Goal: Task Accomplishment & Management: Manage account settings

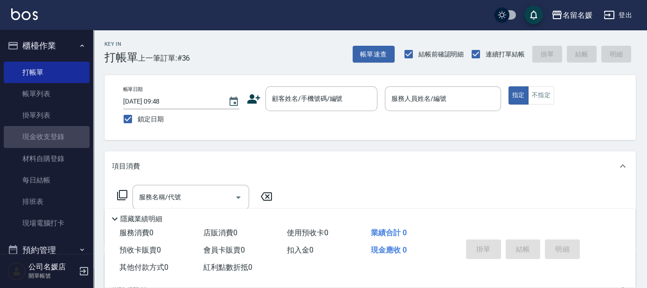
drag, startPoint x: 75, startPoint y: 126, endPoint x: 118, endPoint y: 143, distance: 46.1
click at [76, 127] on link "現金收支登錄" at bounding box center [47, 136] width 86 height 21
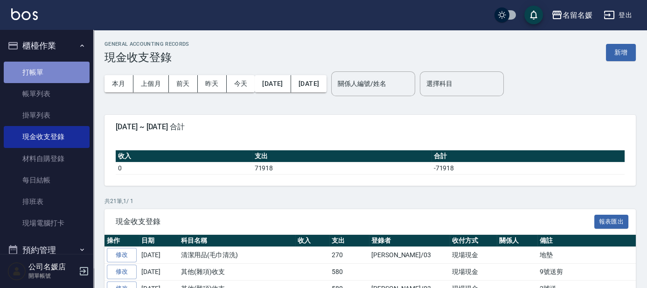
click at [58, 67] on link "打帳單" at bounding box center [47, 72] width 86 height 21
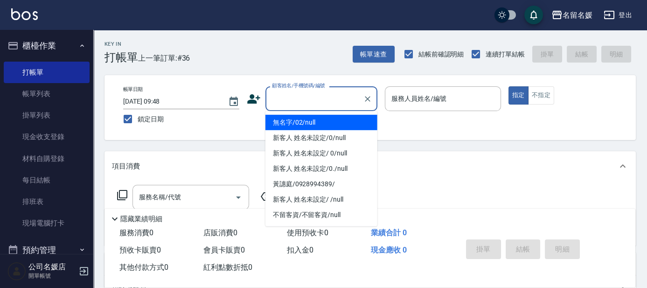
click at [301, 97] on input "顧客姓名/手機號碼/編號" at bounding box center [315, 98] width 90 height 16
click at [301, 119] on li "無名字/02/null" at bounding box center [321, 122] width 112 height 15
type input "無名字/02/null"
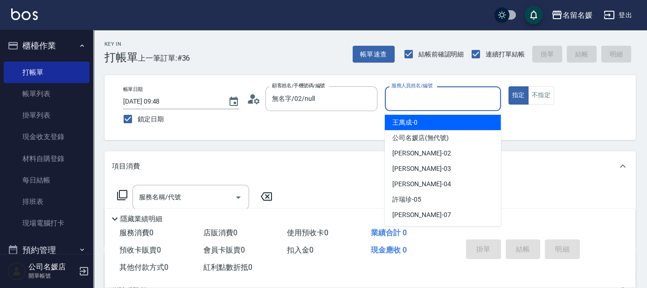
click at [438, 100] on input "服務人員姓名/編號" at bounding box center [443, 98] width 108 height 16
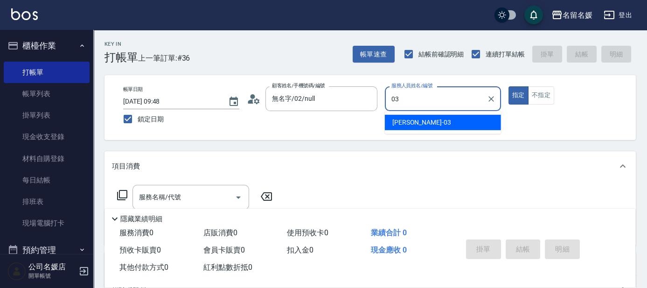
type input "[PERSON_NAME]-03"
type button "true"
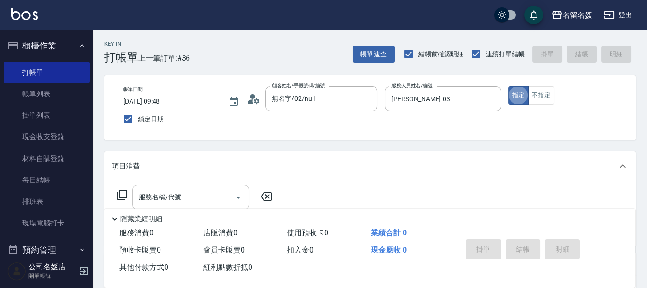
click at [224, 197] on input "服務名稱/代號" at bounding box center [184, 197] width 94 height 16
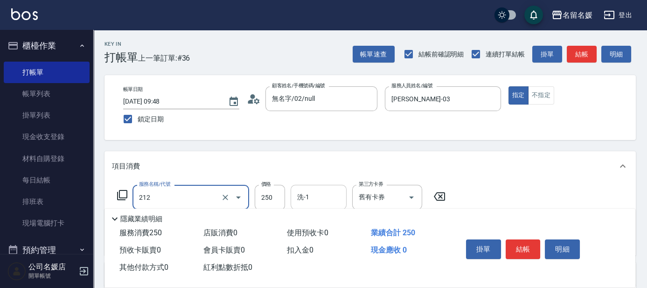
click at [331, 199] on input "洗-1" at bounding box center [319, 197] width 48 height 16
type input "洗髮券-(卡)250(212)"
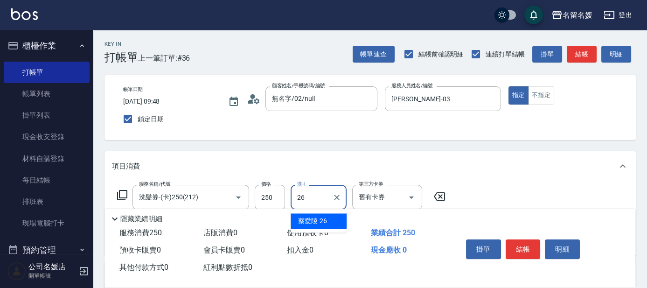
type input "[PERSON_NAME]-26"
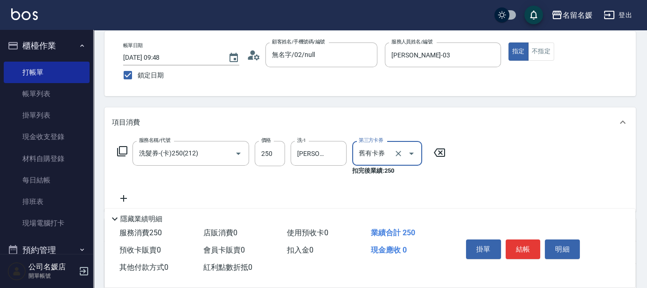
scroll to position [84, 0]
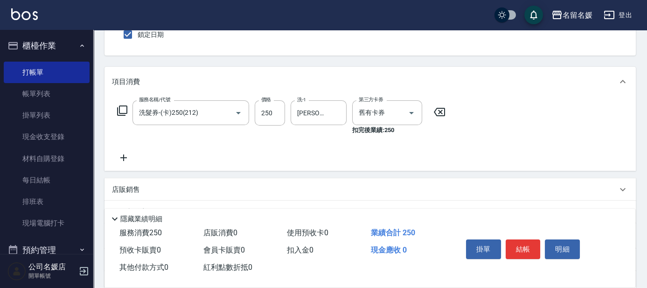
click at [125, 157] on icon at bounding box center [123, 157] width 7 height 7
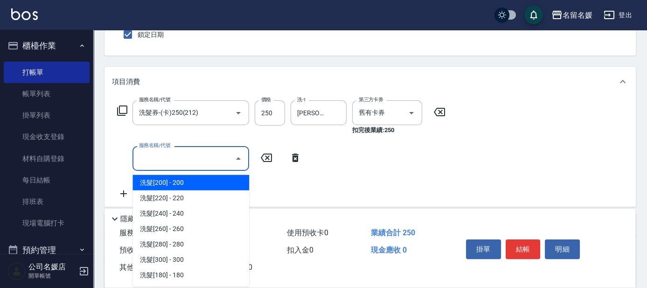
click at [163, 151] on input "服務名稱/代號" at bounding box center [184, 158] width 94 height 16
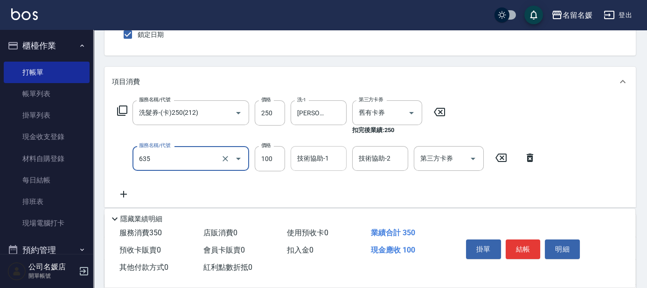
click at [314, 168] on div "技術協助-1" at bounding box center [319, 158] width 56 height 25
type input "[PERSON_NAME].玻酸.晶膜.水療(635)"
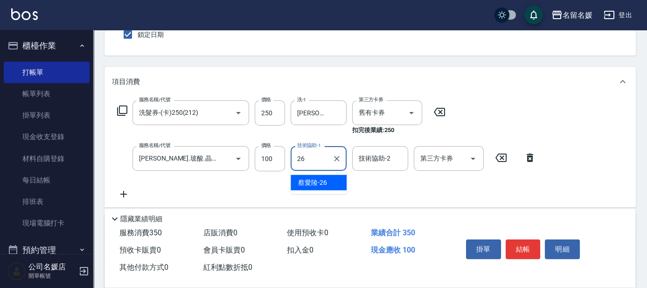
type input "[PERSON_NAME]-26"
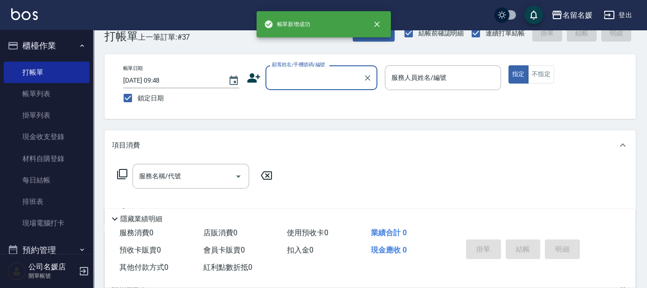
scroll to position [0, 0]
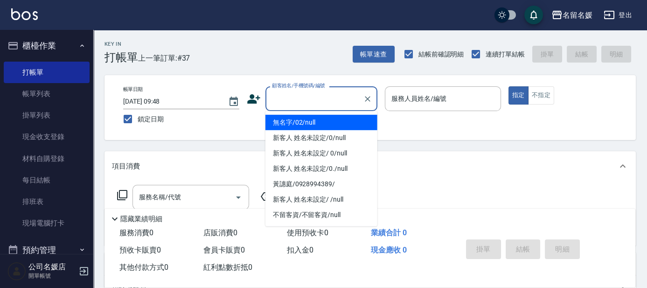
click at [319, 97] on input "顧客姓名/手機號碼/編號" at bounding box center [315, 98] width 90 height 16
drag, startPoint x: 327, startPoint y: 120, endPoint x: 430, endPoint y: 104, distance: 104.4
click at [341, 116] on li "無名字/02/null" at bounding box center [321, 122] width 112 height 15
click at [430, 104] on input "服務人員姓名/編號" at bounding box center [443, 98] width 108 height 16
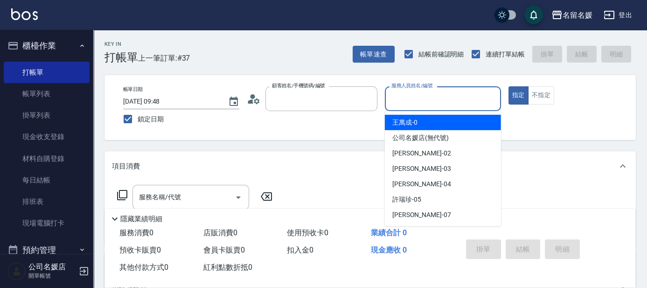
type input "無名字/02/null"
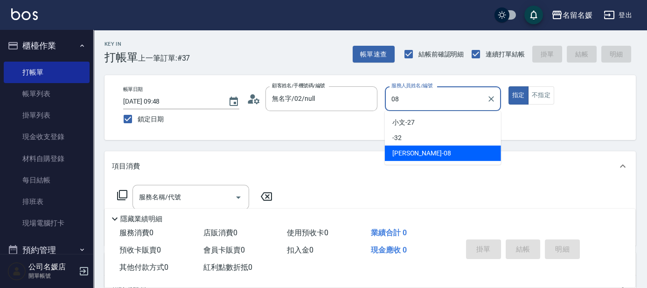
type input "[PERSON_NAME]-08"
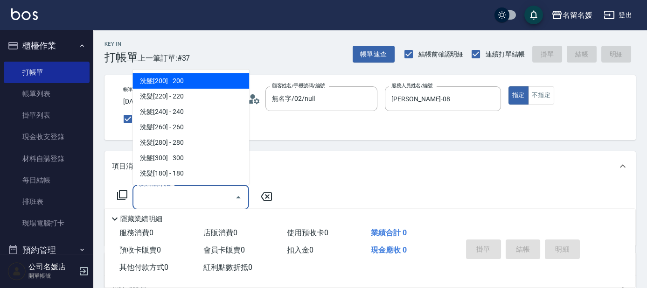
click at [185, 198] on input "服務名稱/代號" at bounding box center [184, 197] width 94 height 16
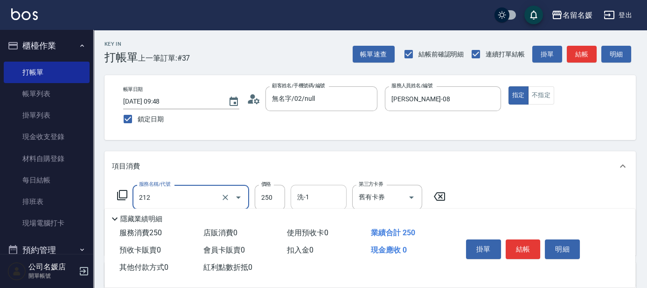
click at [301, 195] on div "洗-1 洗-1" at bounding box center [319, 197] width 56 height 25
type input "洗髮券-(卡)250(212)"
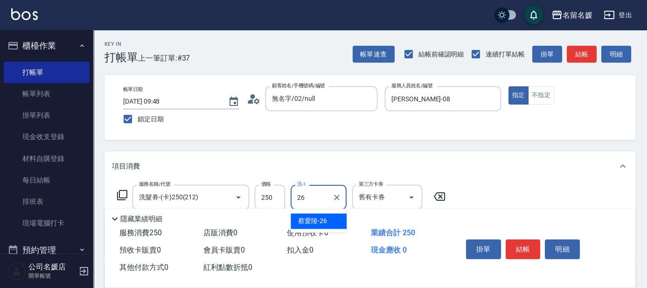
type input "[PERSON_NAME]-26"
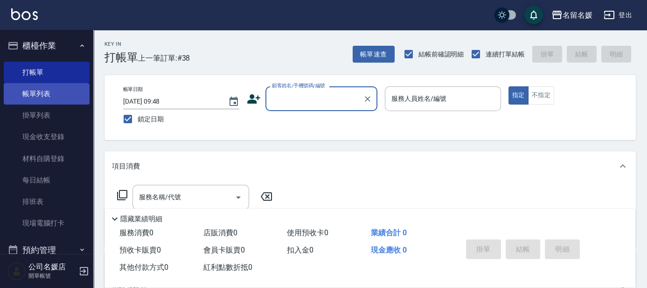
click at [58, 97] on link "帳單列表" at bounding box center [47, 93] width 86 height 21
click at [55, 97] on link "帳單列表" at bounding box center [47, 93] width 86 height 21
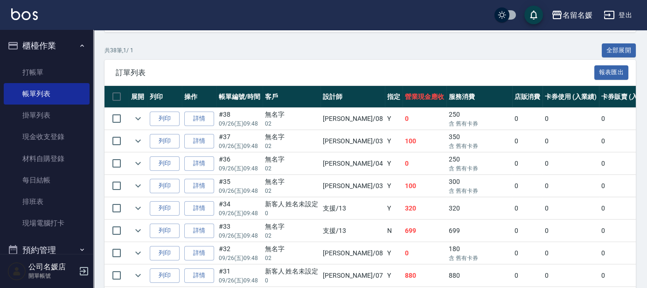
scroll to position [212, 0]
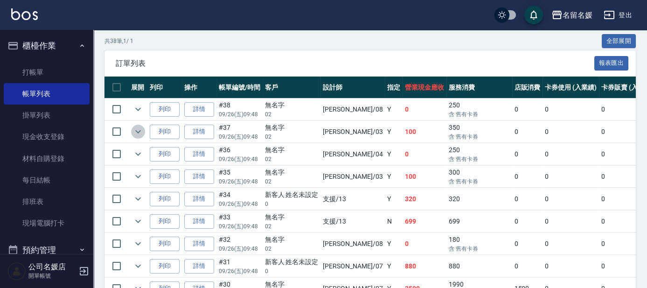
click at [139, 131] on icon "expand row" at bounding box center [138, 131] width 6 height 3
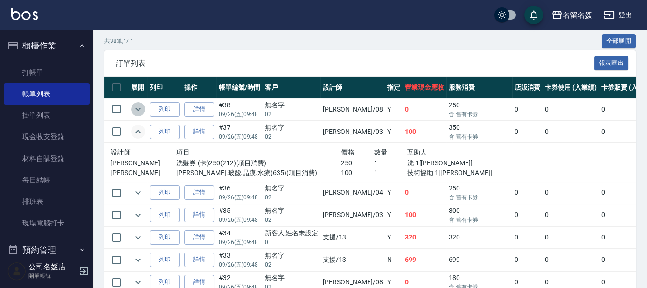
click at [141, 112] on icon "expand row" at bounding box center [137, 109] width 11 height 11
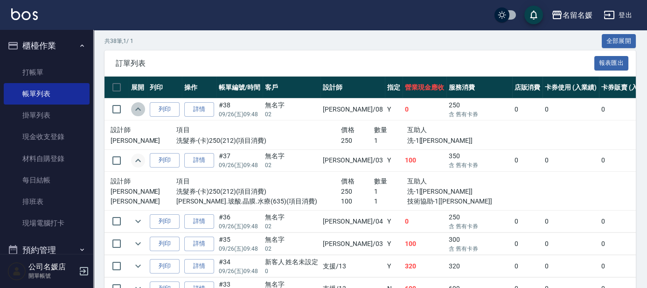
click at [139, 104] on icon "expand row" at bounding box center [137, 109] width 11 height 11
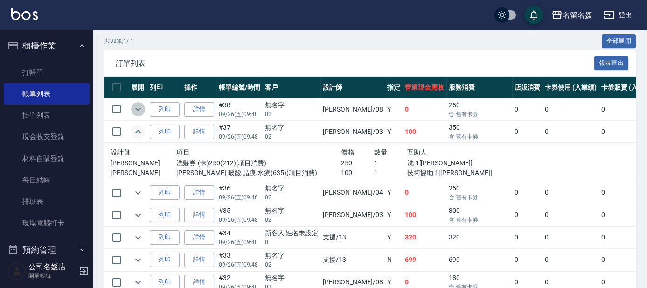
click at [140, 111] on icon "expand row" at bounding box center [137, 109] width 11 height 11
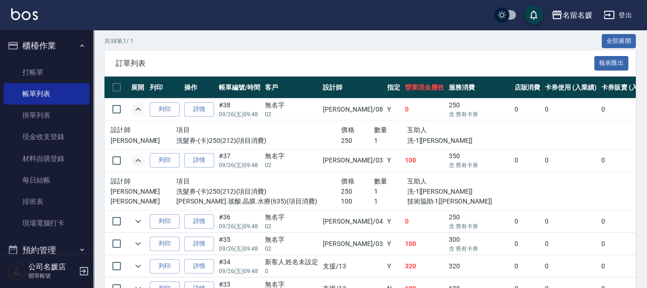
click at [135, 107] on icon "expand row" at bounding box center [137, 109] width 11 height 11
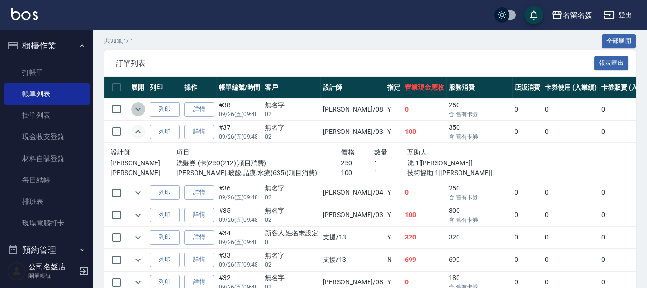
click at [140, 110] on icon "expand row" at bounding box center [137, 109] width 11 height 11
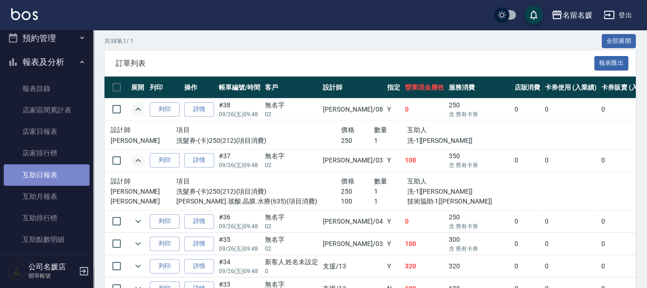
click at [58, 178] on link "互助日報表" at bounding box center [47, 174] width 86 height 21
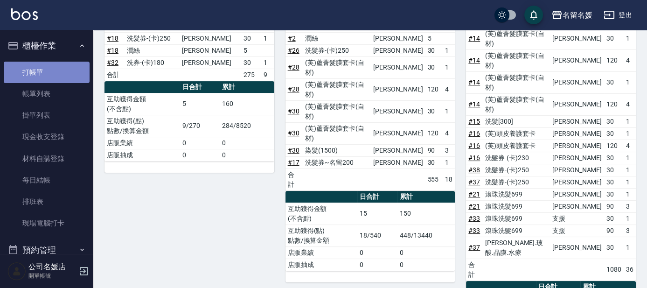
click at [70, 71] on link "打帳單" at bounding box center [47, 72] width 86 height 21
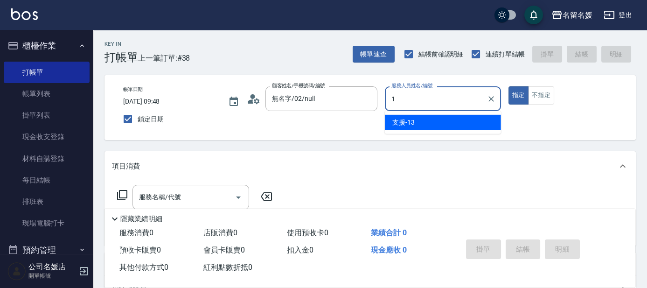
type input "13"
type input "無名字/02/null"
type input "13"
type button "true"
type input "支援-13"
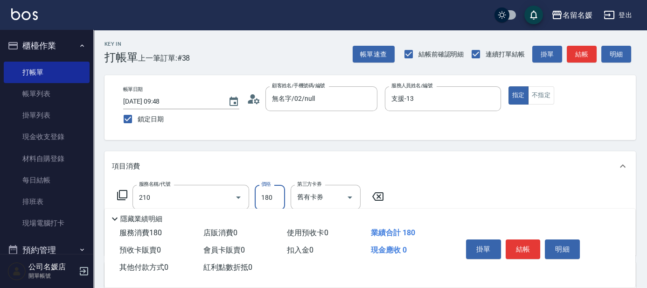
type input "洗券-(卡)180(210)"
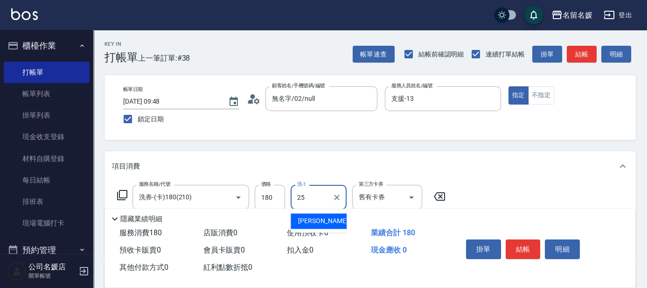
type input "[PERSON_NAME]-25"
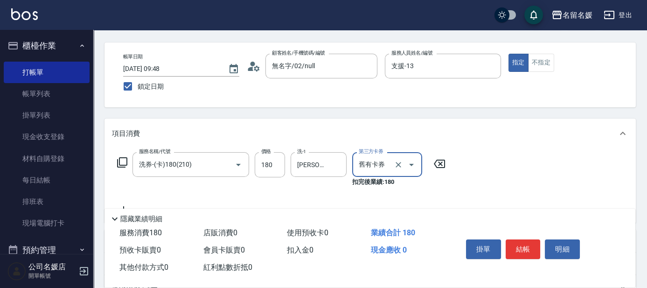
scroll to position [42, 0]
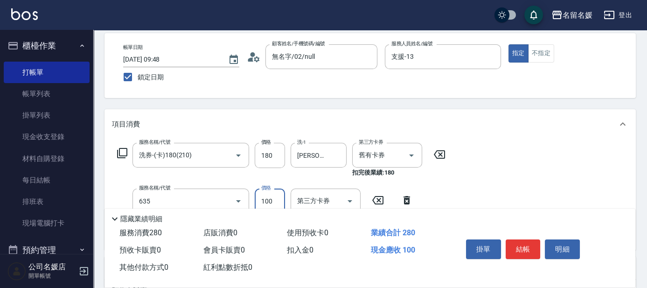
type input "[PERSON_NAME].玻酸.晶膜.水療(635)"
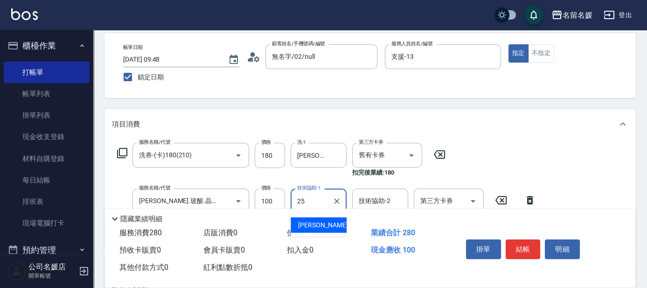
type input "[PERSON_NAME]-25"
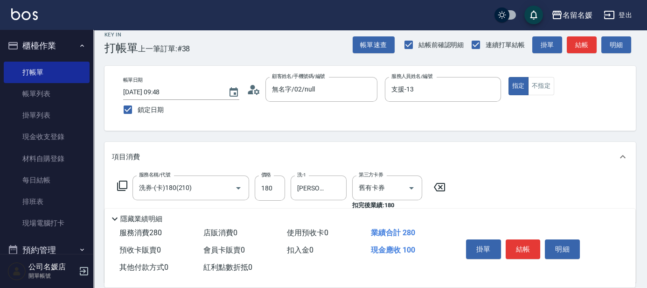
scroll to position [0, 0]
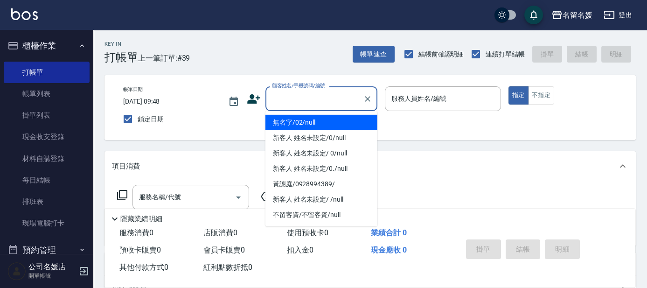
type input "無名字/02/null"
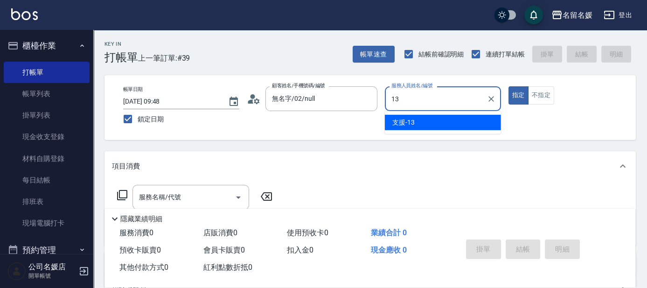
type input "支援-13"
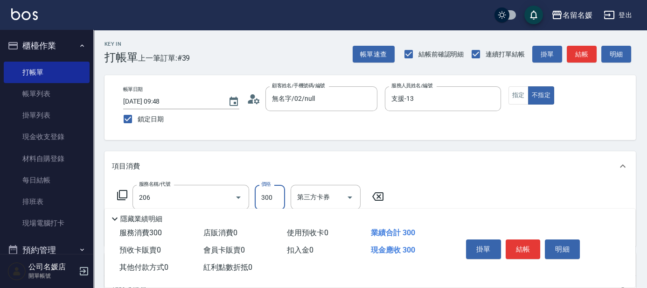
type input "洗髮[300](206)"
type input "2"
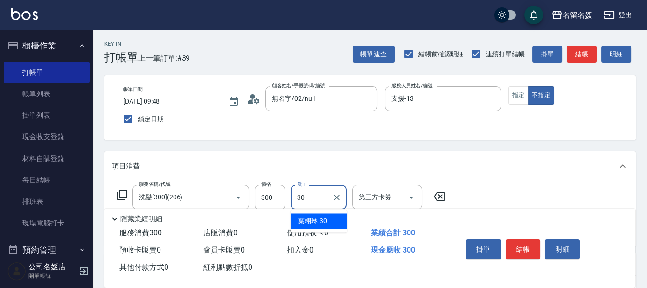
type input "[PERSON_NAME]-30"
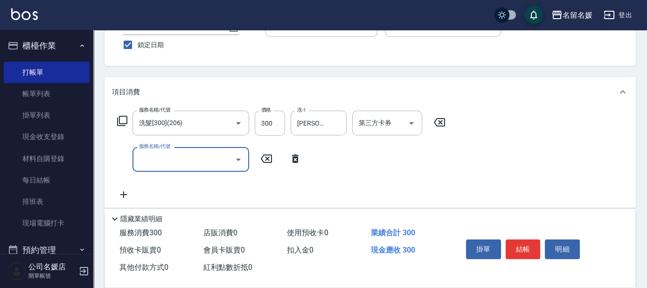
scroll to position [84, 0]
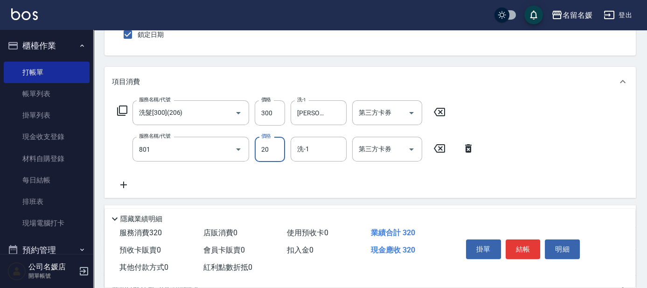
type input "潤絲(801)"
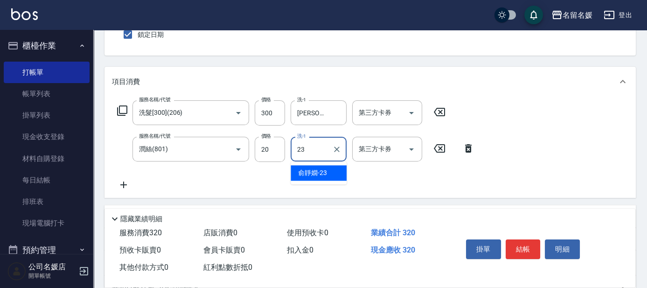
type input "俞靜嫺-23"
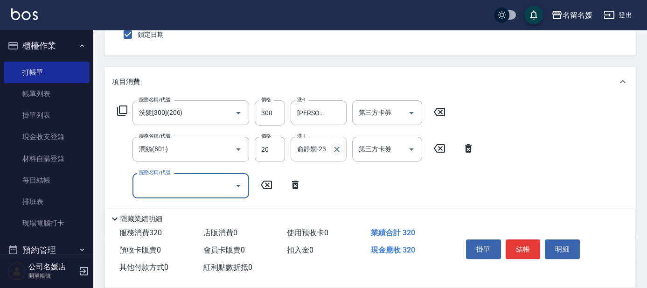
click at [336, 147] on icon "Clear" at bounding box center [336, 149] width 9 height 9
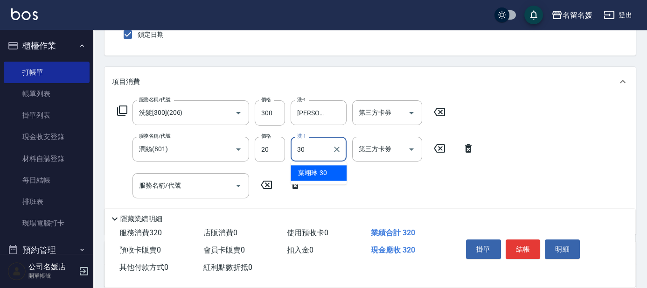
type input "[PERSON_NAME]-30"
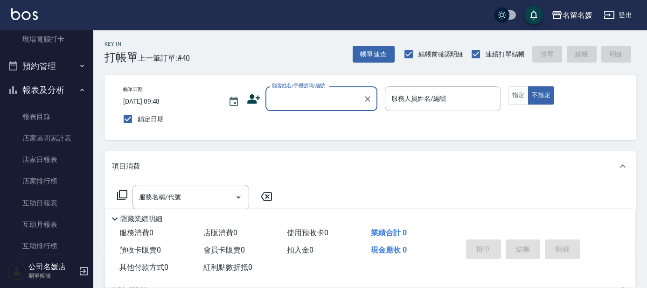
scroll to position [212, 0]
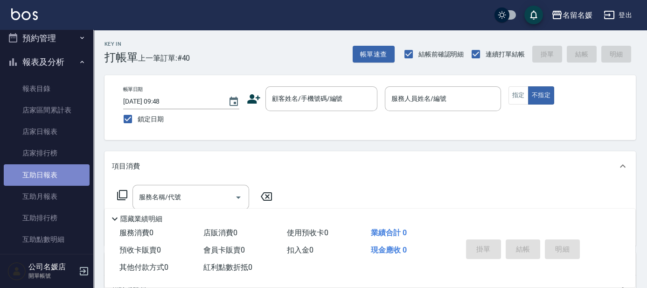
click at [47, 167] on link "互助日報表" at bounding box center [47, 174] width 86 height 21
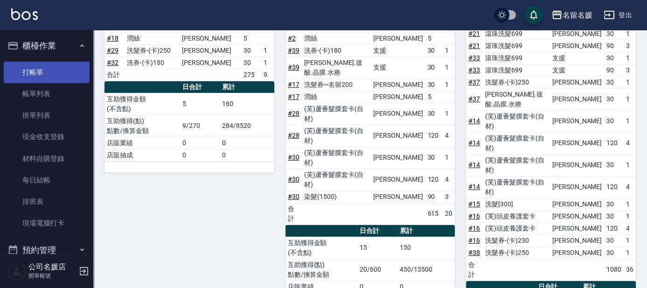
click at [62, 71] on link "打帳單" at bounding box center [47, 72] width 86 height 21
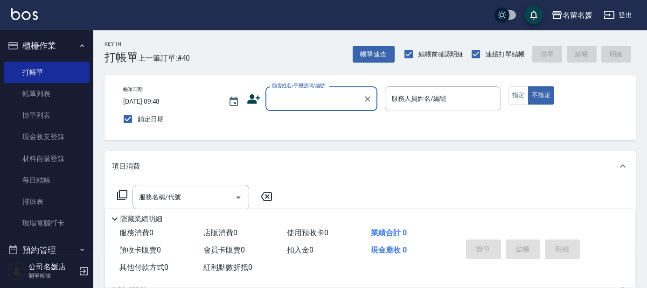
click at [313, 96] on input "顧客姓名/手機號碼/編號" at bounding box center [315, 98] width 90 height 16
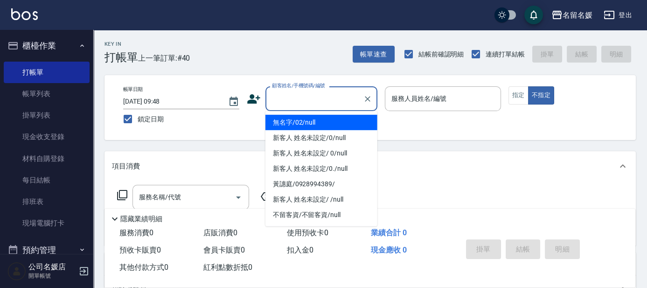
drag, startPoint x: 310, startPoint y: 124, endPoint x: 416, endPoint y: 96, distance: 110.0
click at [310, 124] on li "無名字/02/null" at bounding box center [321, 122] width 112 height 15
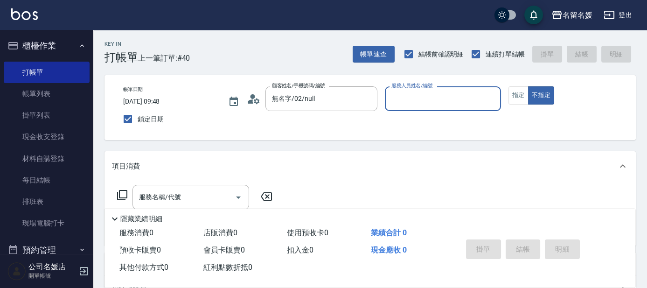
type input "無名字/02/null"
click at [425, 94] on input "服務人員姓名/編號" at bounding box center [443, 98] width 108 height 16
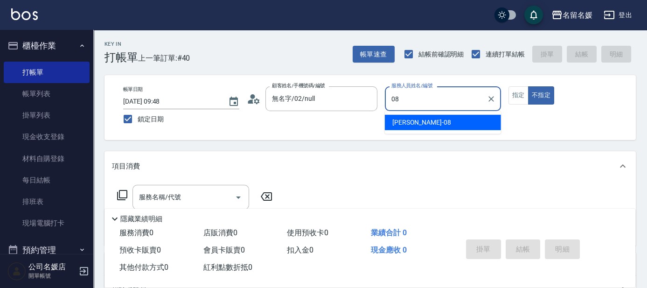
click at [440, 124] on div "[PERSON_NAME]-08" at bounding box center [443, 122] width 116 height 15
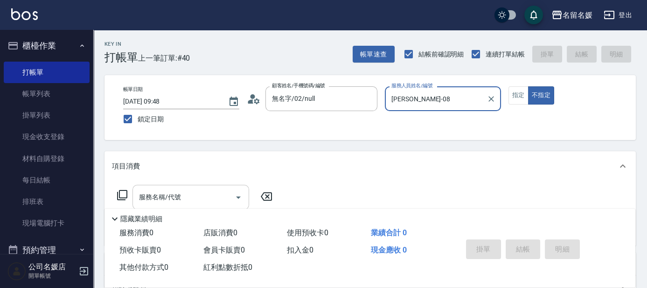
type input "[PERSON_NAME]-08"
click at [208, 197] on input "服務名稱/代號" at bounding box center [184, 197] width 94 height 16
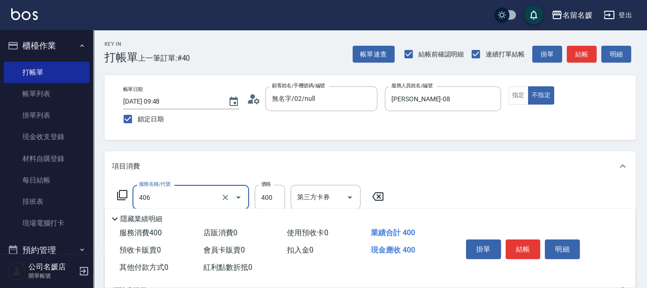
scroll to position [42, 0]
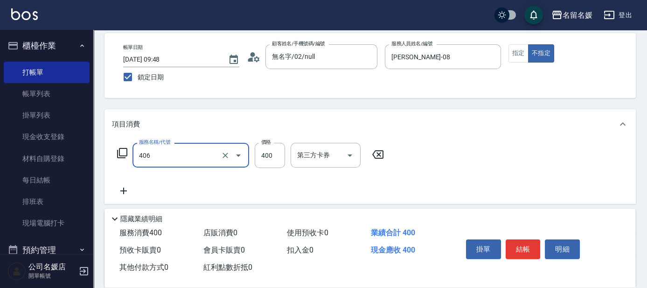
click at [209, 160] on input "406" at bounding box center [178, 155] width 82 height 16
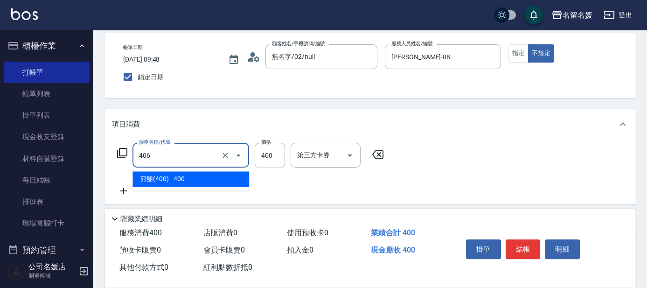
click at [209, 178] on span "剪髮(400) - 400" at bounding box center [190, 178] width 117 height 15
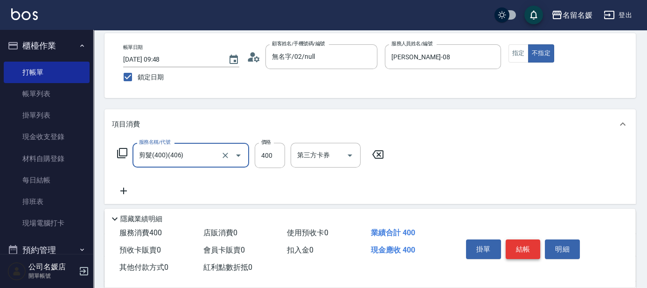
type input "剪髮(400)(406)"
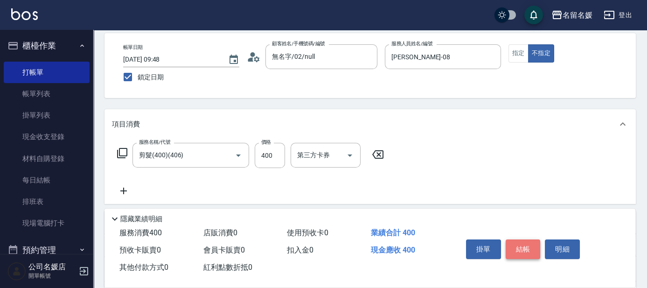
click at [525, 245] on button "結帳" at bounding box center [523, 249] width 35 height 20
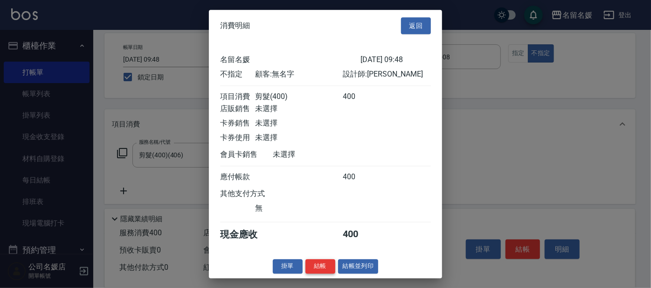
click at [319, 266] on button "結帳" at bounding box center [321, 266] width 30 height 14
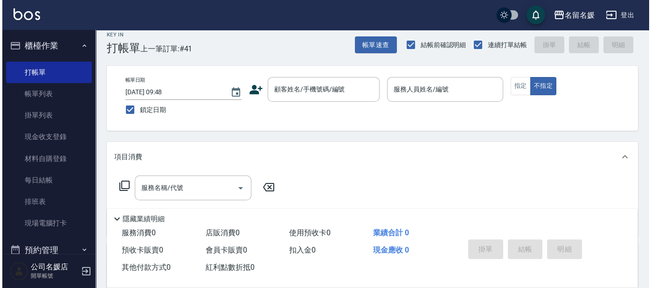
scroll to position [0, 0]
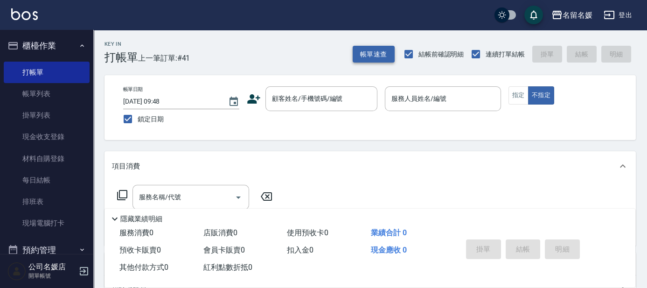
click at [367, 52] on button "帳單速查" at bounding box center [374, 54] width 42 height 17
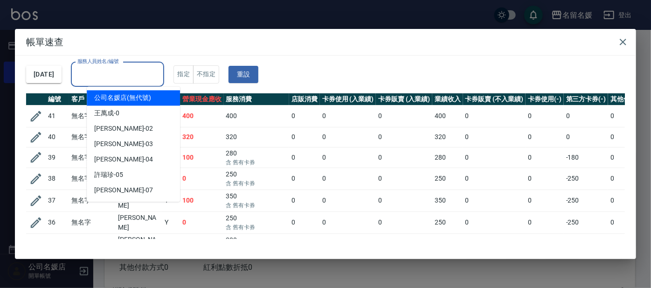
click at [151, 78] on input "服務人員姓名/編號" at bounding box center [117, 74] width 85 height 16
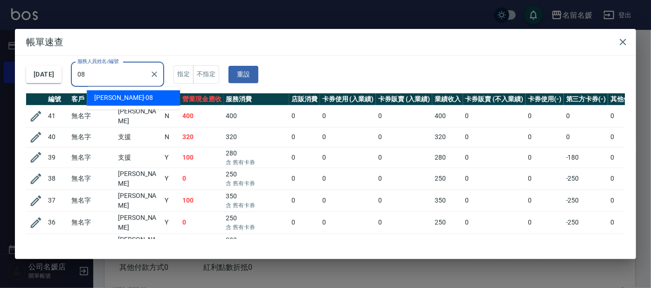
click at [168, 92] on div "[PERSON_NAME]-08" at bounding box center [133, 97] width 93 height 15
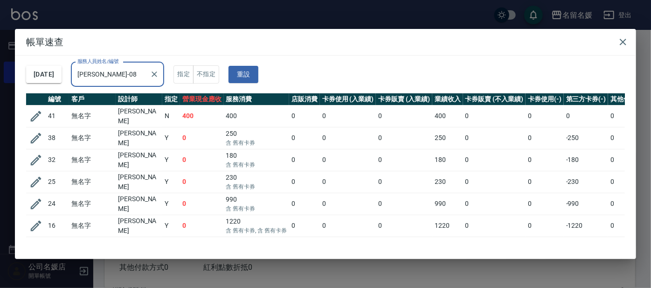
scroll to position [49, 0]
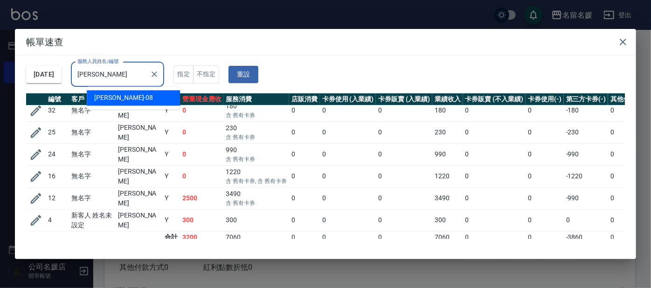
type input "許"
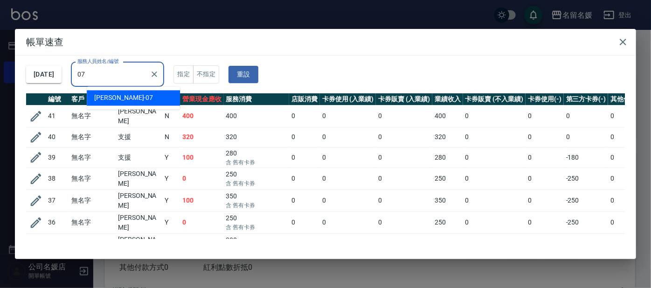
click at [174, 94] on div "[PERSON_NAME] -07" at bounding box center [133, 97] width 93 height 15
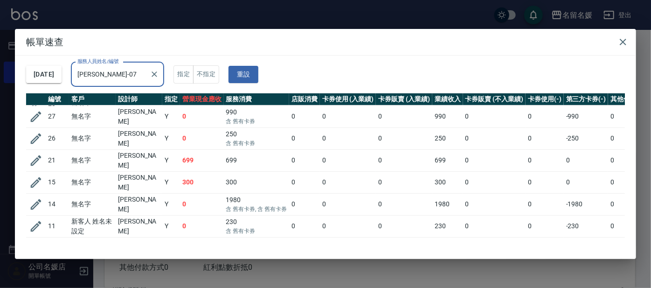
scroll to position [92, 0]
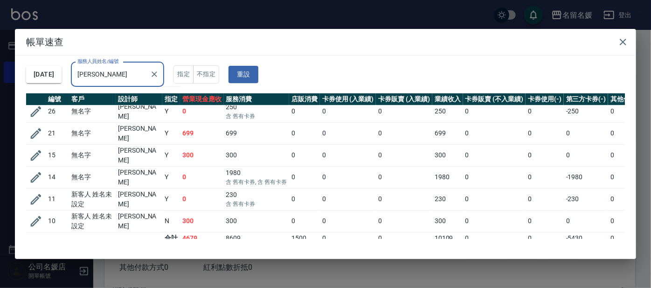
type input "廖"
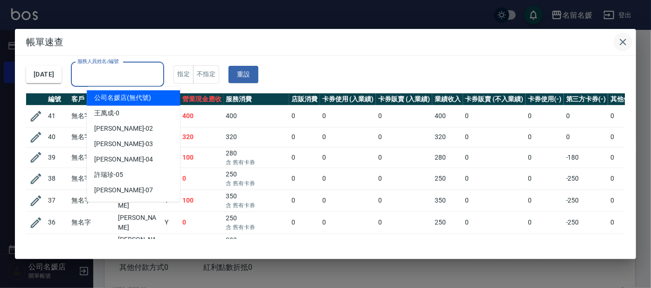
click at [625, 39] on icon "button" at bounding box center [623, 41] width 11 height 11
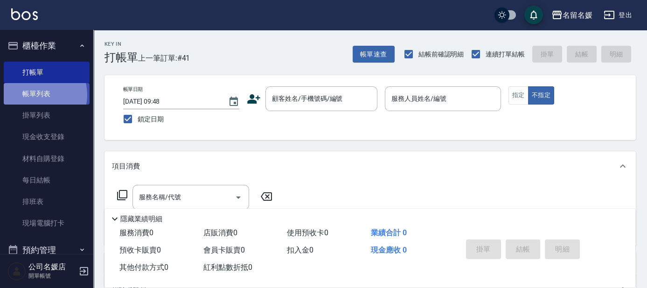
click at [36, 95] on link "帳單列表" at bounding box center [47, 93] width 86 height 21
click at [37, 95] on link "帳單列表" at bounding box center [47, 93] width 86 height 21
click at [37, 94] on link "帳單列表" at bounding box center [47, 93] width 86 height 21
click at [38, 94] on link "帳單列表" at bounding box center [47, 93] width 86 height 21
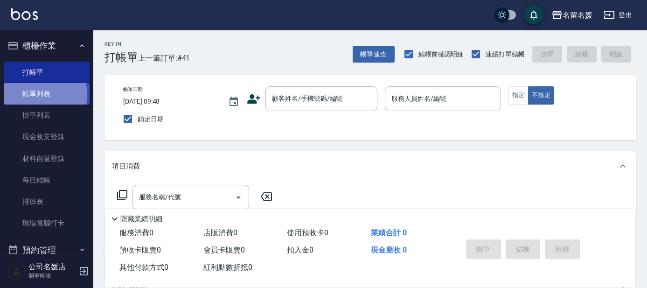
click at [38, 94] on link "帳單列表" at bounding box center [47, 93] width 86 height 21
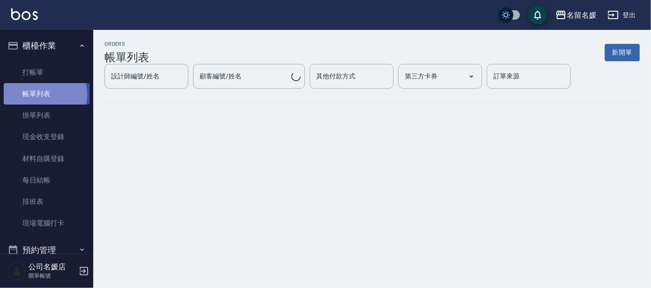
click at [38, 94] on link "帳單列表" at bounding box center [47, 93] width 86 height 21
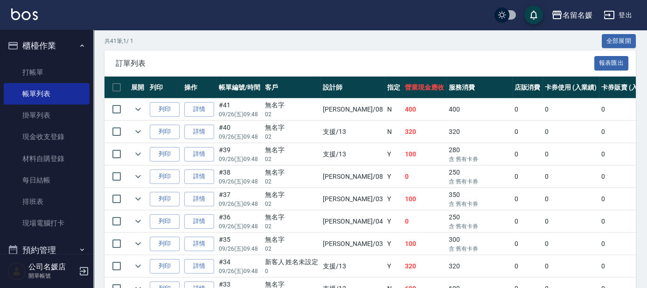
scroll to position [254, 0]
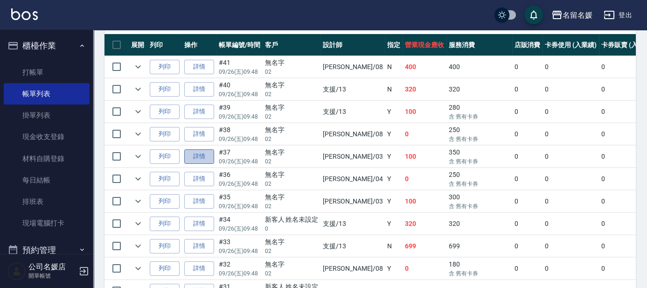
click at [204, 154] on link "詳情" at bounding box center [199, 156] width 30 height 14
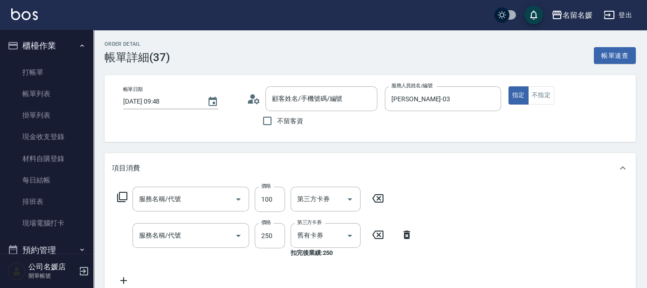
type input "[DATE] 09:48"
type input "[PERSON_NAME]-03"
type input "無名字/02/null"
type input "[PERSON_NAME].玻酸.晶膜.水療(635)"
type input "洗髮券-(卡)250(212)"
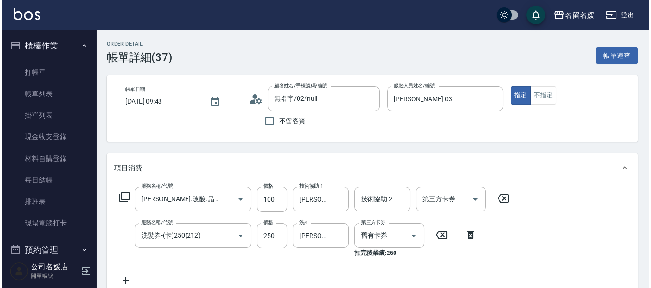
scroll to position [84, 0]
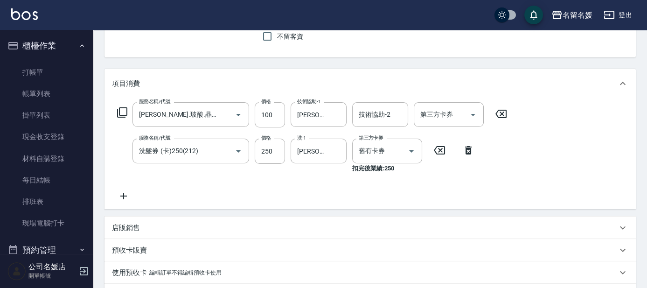
click at [125, 108] on icon at bounding box center [122, 112] width 11 height 11
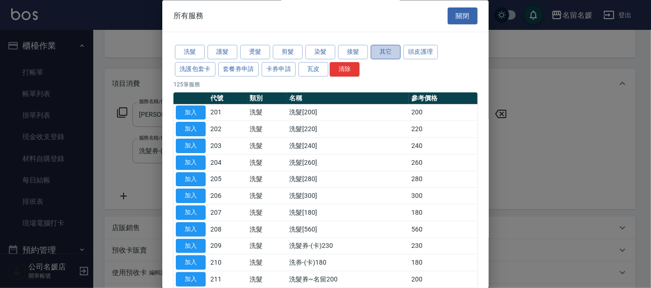
click at [390, 50] on button "其它" at bounding box center [386, 52] width 30 height 14
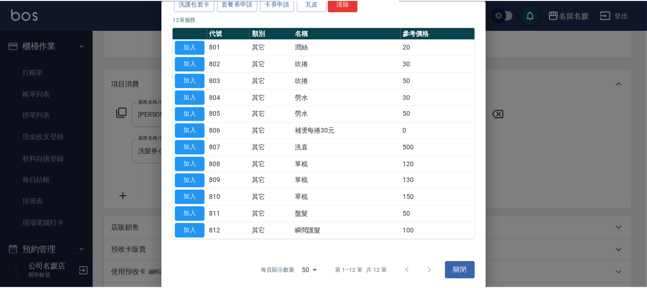
scroll to position [66, 0]
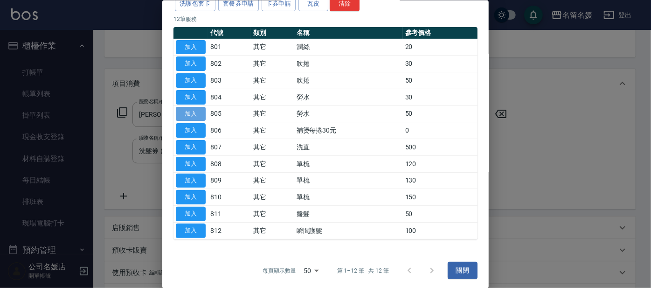
click at [190, 117] on button "加入" at bounding box center [191, 113] width 30 height 14
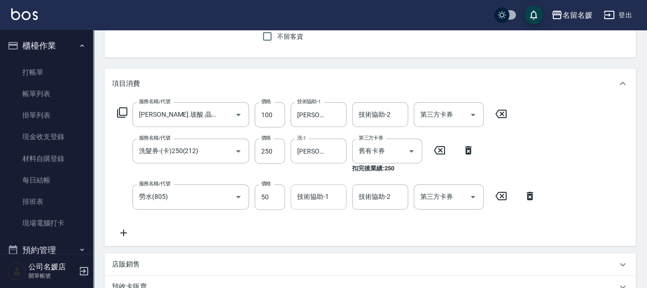
click at [322, 184] on div "技術協助-1" at bounding box center [319, 196] width 56 height 25
click at [316, 201] on input "技術協助-1" at bounding box center [319, 196] width 48 height 16
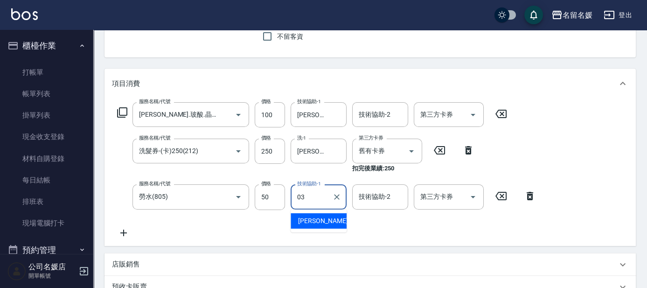
type input "[PERSON_NAME]-03"
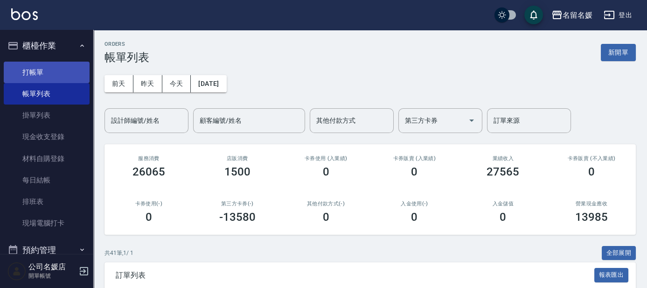
click at [51, 77] on link "打帳單" at bounding box center [47, 72] width 86 height 21
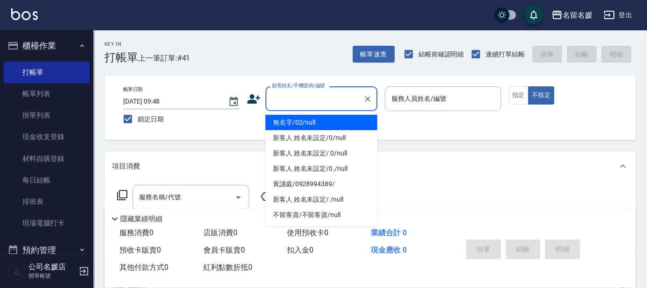
type input "無名字/02/null"
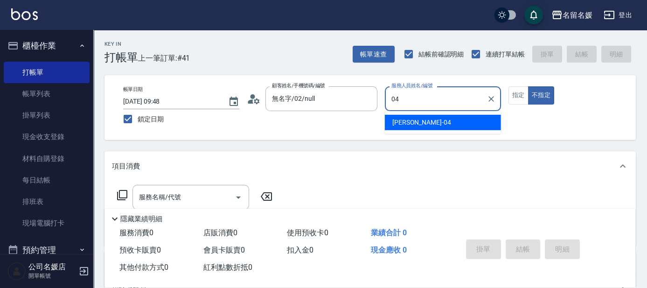
type input "04"
type button "false"
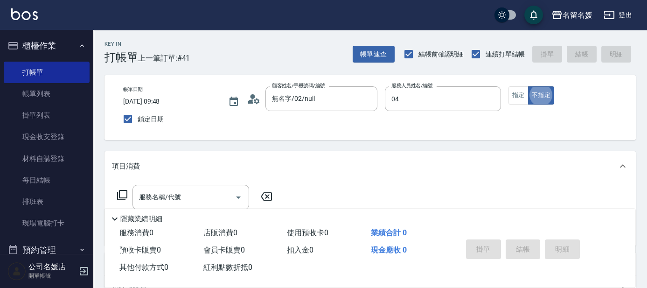
type input "[PERSON_NAME]-04"
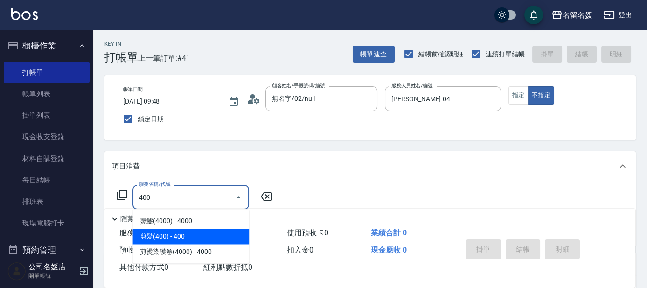
click at [170, 231] on span "剪髮(400) - 400" at bounding box center [190, 236] width 117 height 15
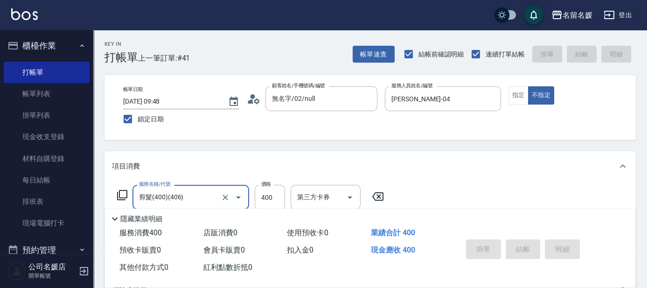
type input "剪髮(400)(406)"
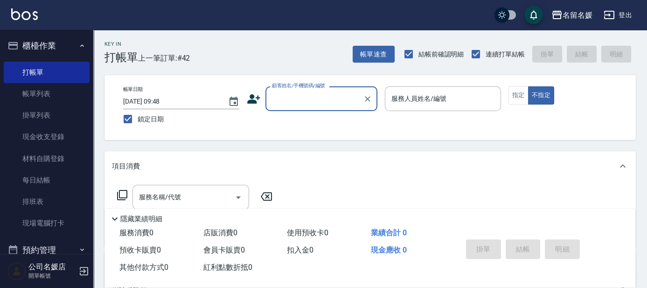
click at [232, 209] on div "隱藏業績明細" at bounding box center [369, 217] width 531 height 16
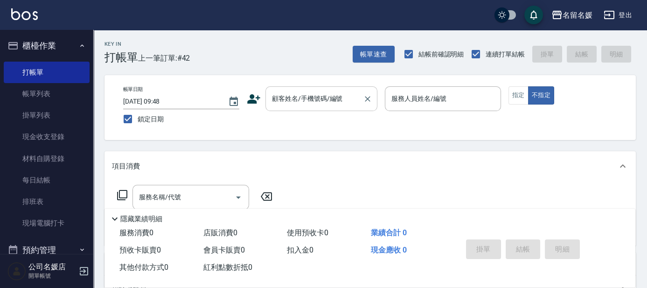
click at [280, 97] on input "顧客姓名/手機號碼/編號" at bounding box center [315, 98] width 90 height 16
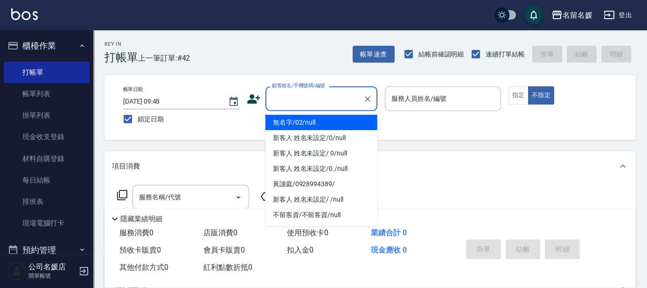
click at [326, 128] on li "無名字/02/null" at bounding box center [321, 122] width 112 height 15
type input "無名字/02/null"
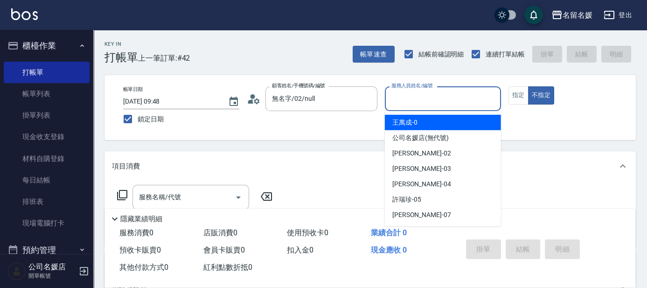
click at [431, 102] on input "服務人員姓名/編號" at bounding box center [443, 98] width 108 height 16
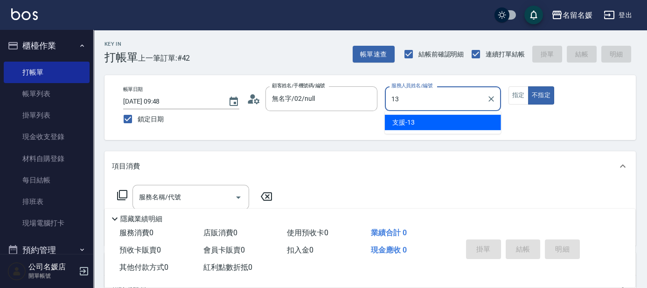
type input "支援-13"
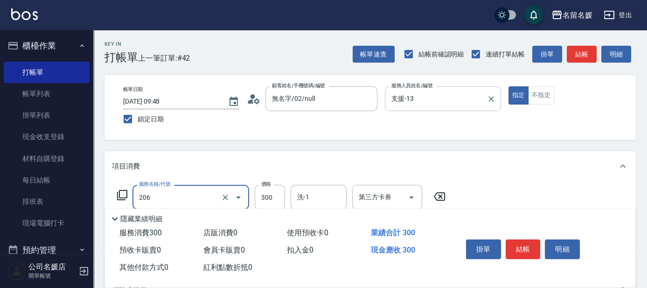
type input "洗髮[300](206)"
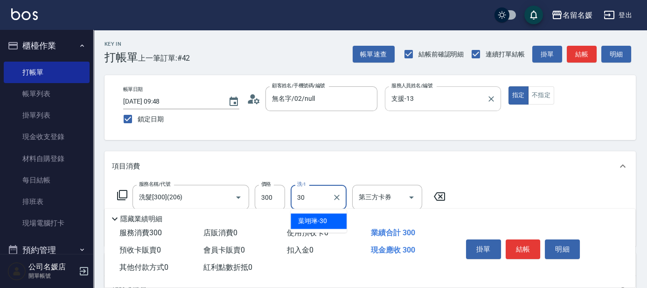
type input "[PERSON_NAME]-30"
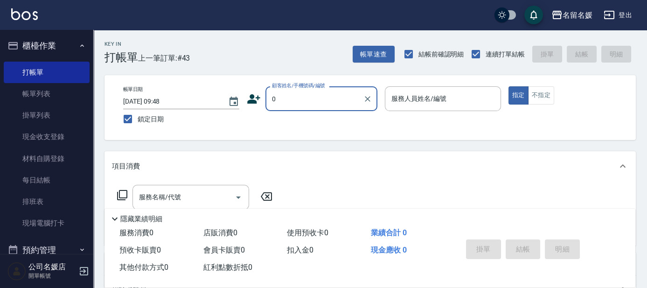
type input "0"
type input "08"
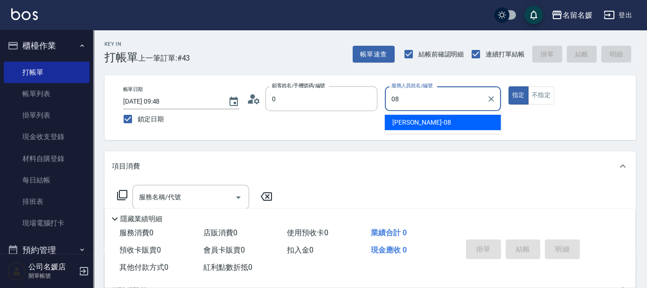
type input "無名字/02/null"
type input "08"
type button "true"
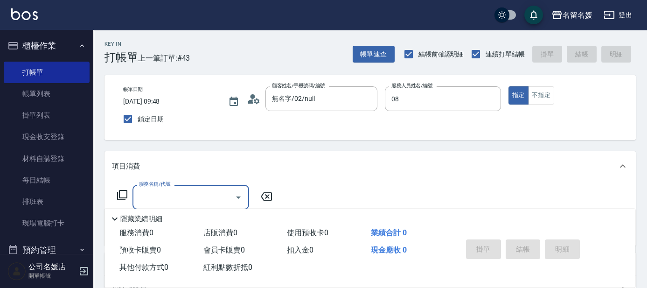
type input "[PERSON_NAME]-08"
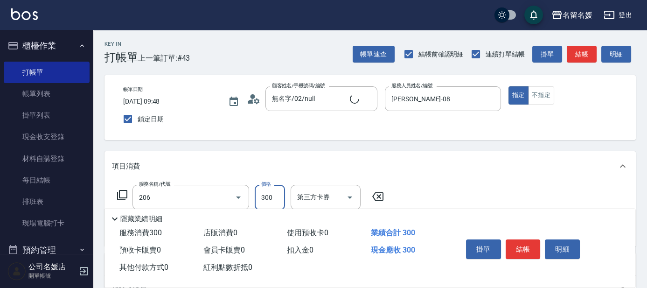
type input "洗髮[300](206)"
type input "新客人 姓名未設定/0/null"
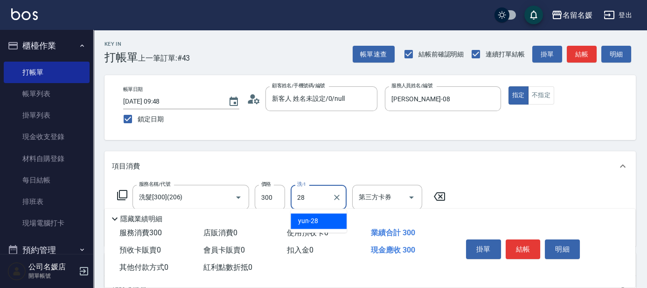
type input "yun-28"
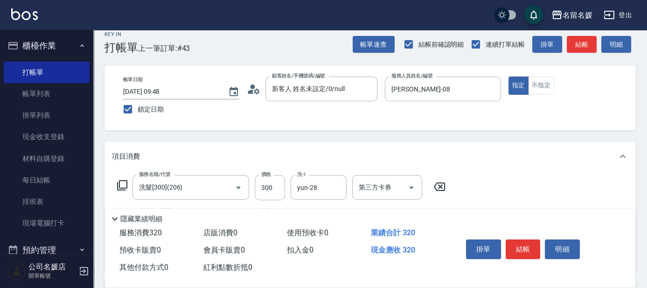
scroll to position [127, 0]
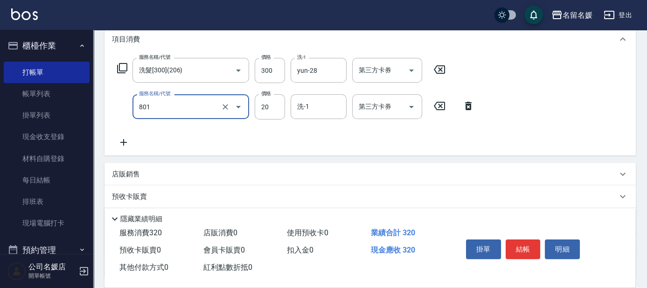
type input "潤絲(801)"
click at [433, 105] on icon at bounding box center [439, 105] width 23 height 11
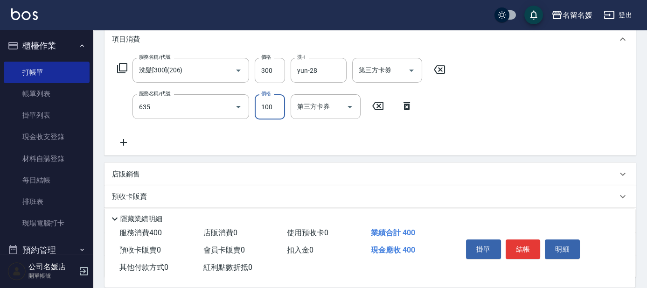
type input "[PERSON_NAME].玻酸.晶膜.水療(635)"
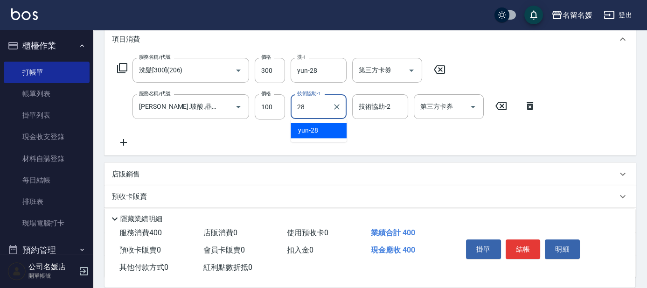
type input "yun-28"
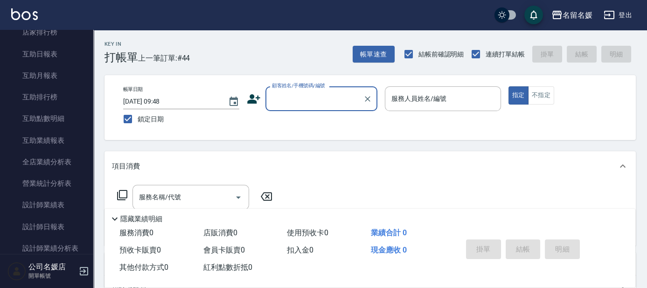
scroll to position [339, 0]
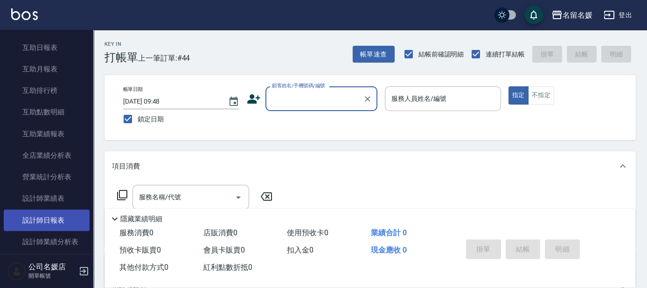
click at [52, 224] on link "設計師日報表" at bounding box center [47, 219] width 86 height 21
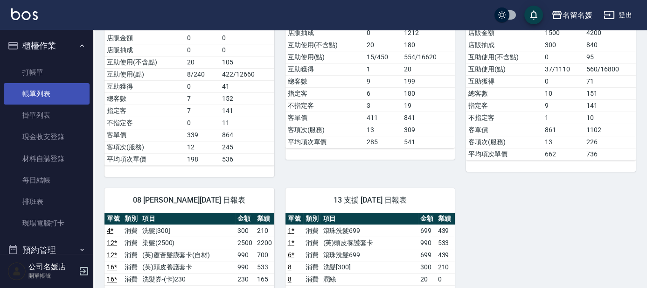
scroll to position [297, 0]
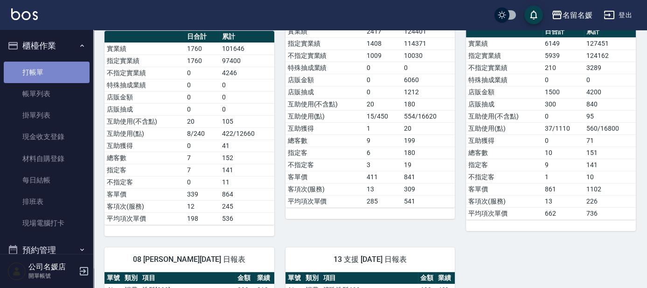
click at [70, 65] on link "打帳單" at bounding box center [47, 72] width 86 height 21
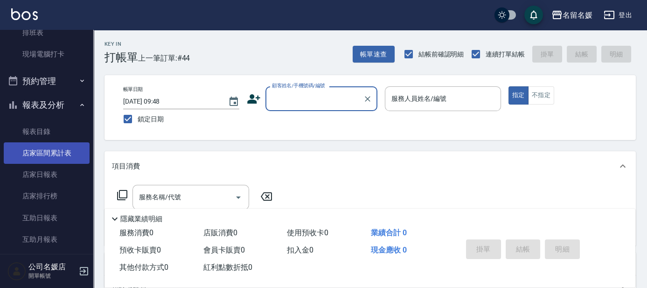
scroll to position [169, 0]
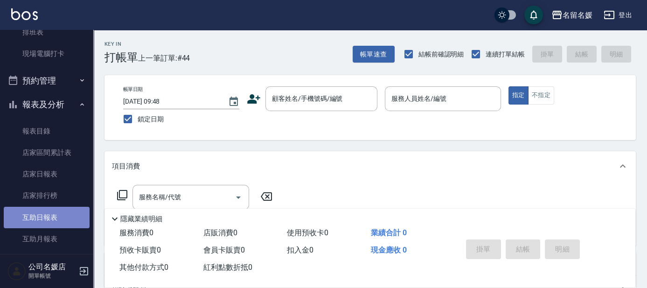
click at [53, 214] on link "互助日報表" at bounding box center [47, 217] width 86 height 21
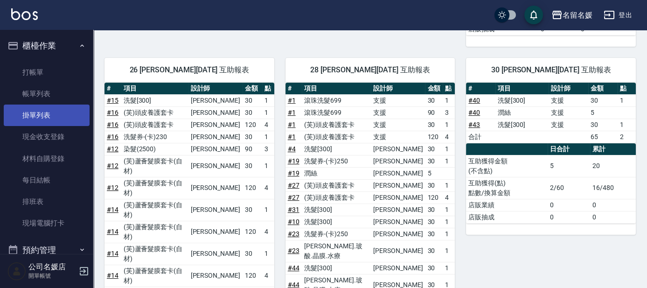
click at [55, 76] on link "打帳單" at bounding box center [47, 72] width 86 height 21
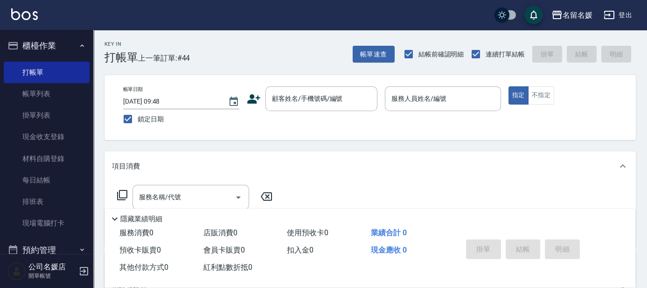
drag, startPoint x: 70, startPoint y: 95, endPoint x: 88, endPoint y: 81, distance: 23.0
click at [70, 95] on link "帳單列表" at bounding box center [47, 93] width 86 height 21
click at [90, 94] on nav "櫃檯作業 打帳單 帳單列表 掛單列表 現金收支登錄 材料自購登錄 每日結帳 排班表 現場電腦打卡 預約管理 預約管理 單日預約紀錄 單週預約紀錄 報表及分析 …" at bounding box center [46, 142] width 93 height 224
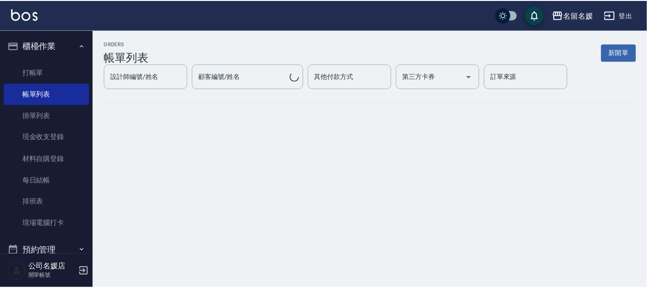
scroll to position [7, 0]
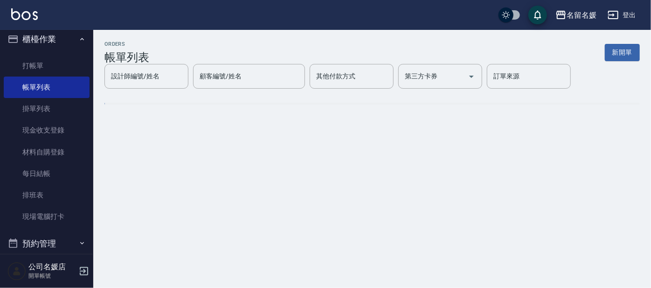
drag, startPoint x: 88, startPoint y: 81, endPoint x: 38, endPoint y: 228, distance: 154.7
click at [71, 160] on nav "櫃檯作業 打帳單 帳單列表 掛單列表 現金收支登錄 材料自購登錄 每日結帳 排班表 現場電腦打卡 預約管理 預約管理 單日預約紀錄 單週預約紀錄 報表及分析 …" at bounding box center [46, 142] width 93 height 224
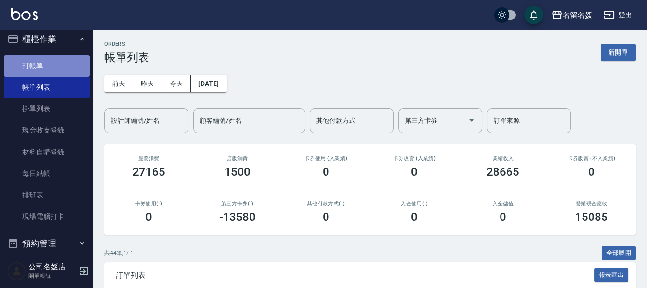
click at [57, 57] on link "打帳單" at bounding box center [47, 65] width 86 height 21
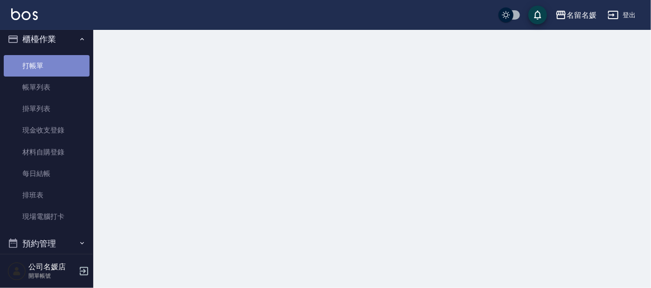
click at [57, 57] on link "打帳單" at bounding box center [47, 65] width 86 height 21
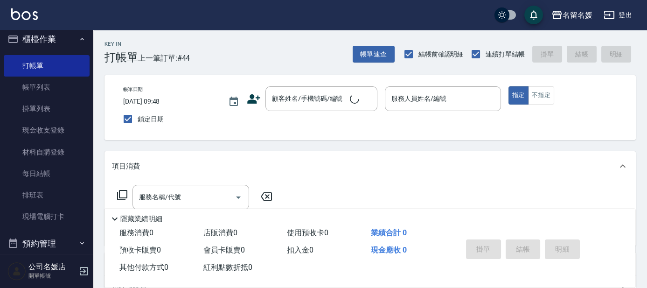
scroll to position [176, 0]
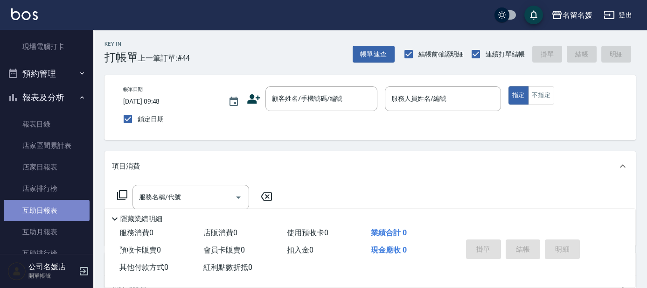
click at [48, 209] on link "互助日報表" at bounding box center [47, 210] width 86 height 21
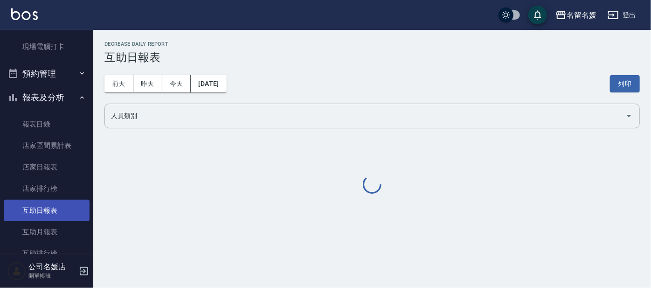
click at [48, 209] on link "互助日報表" at bounding box center [47, 210] width 86 height 21
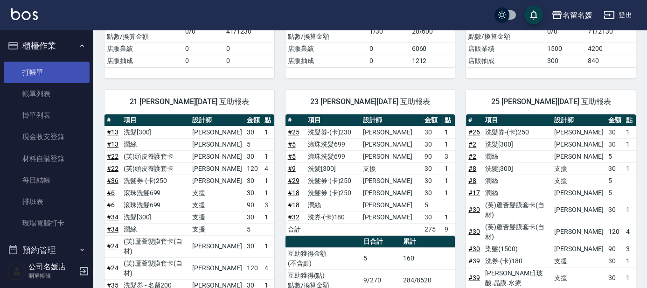
click at [40, 75] on link "打帳單" at bounding box center [47, 72] width 86 height 21
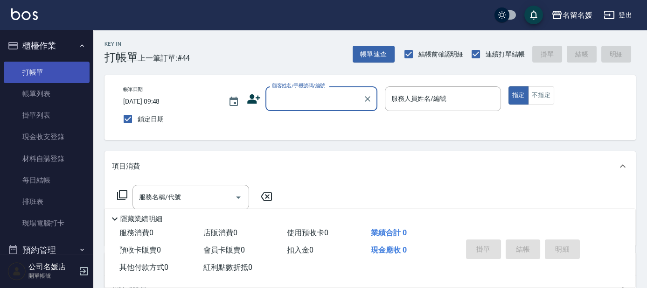
type input "+"
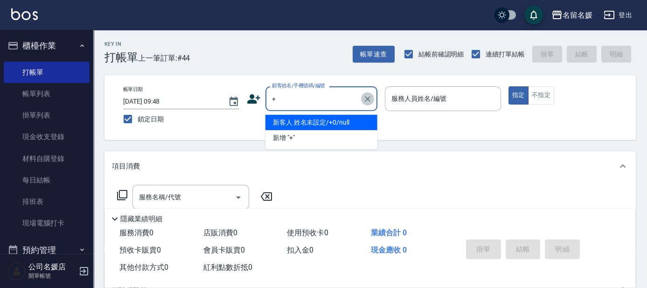
click at [367, 94] on icon "Clear" at bounding box center [367, 98] width 9 height 9
click at [315, 101] on input "顧客姓名/手機號碼/編號" at bounding box center [315, 98] width 90 height 16
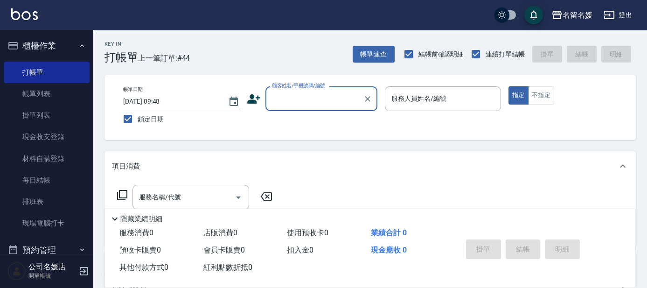
click at [319, 101] on input "顧客姓名/手機號碼/編號" at bounding box center [315, 98] width 90 height 16
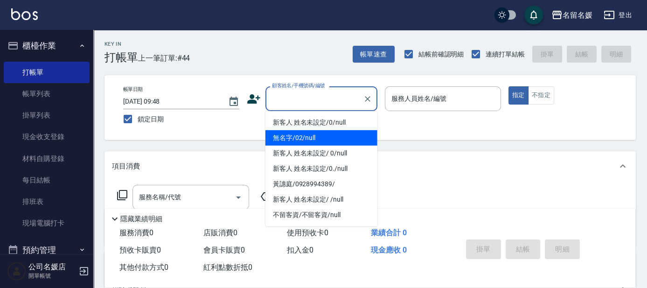
drag, startPoint x: 318, startPoint y: 141, endPoint x: 428, endPoint y: 97, distance: 118.2
click at [320, 141] on li "無名字/02/null" at bounding box center [321, 137] width 112 height 15
type input "無名字/02/null"
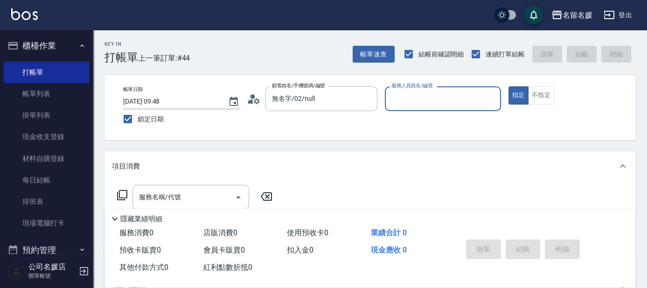
drag, startPoint x: 428, startPoint y: 97, endPoint x: 431, endPoint y: 89, distance: 9.0
click at [429, 95] on div "服務人員姓名/編號 服務人員姓名/編號" at bounding box center [443, 98] width 116 height 25
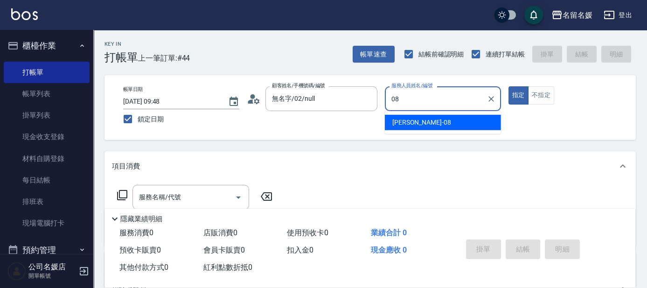
type input "08"
type button "true"
type input "[PERSON_NAME]-08"
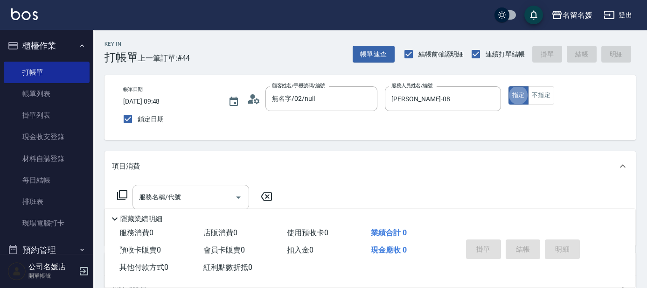
click at [181, 201] on input "服務名稱/代號" at bounding box center [184, 197] width 94 height 16
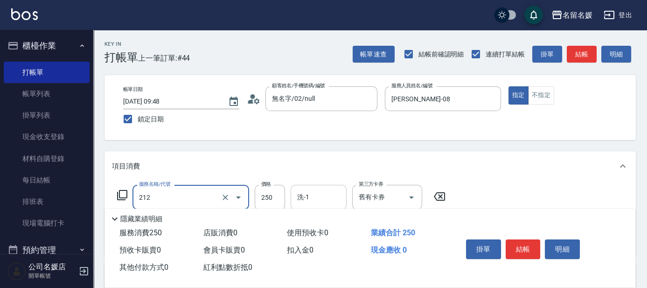
click at [327, 194] on input "洗-1" at bounding box center [319, 197] width 48 height 16
type input "洗髮券-(卡)250(212)"
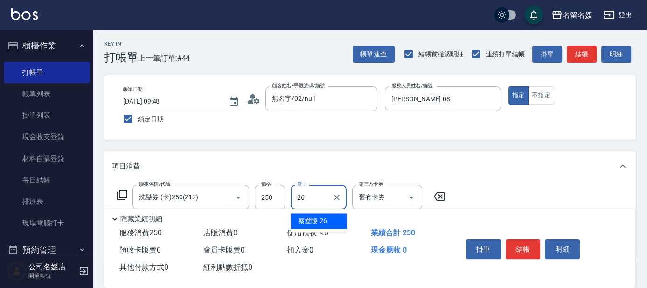
type input "[PERSON_NAME]-26"
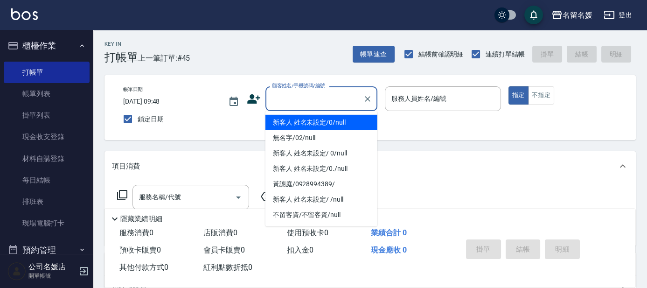
type input "0"
type input "新客人 姓名未設定/0/null"
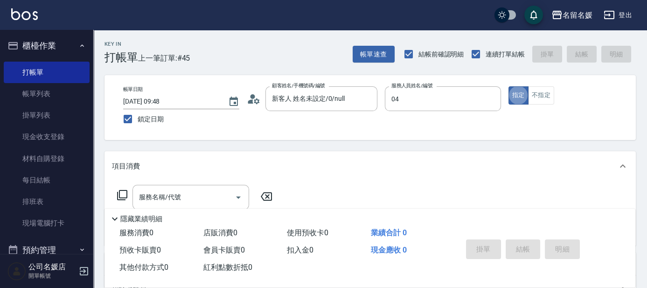
type input "[PERSON_NAME]-04"
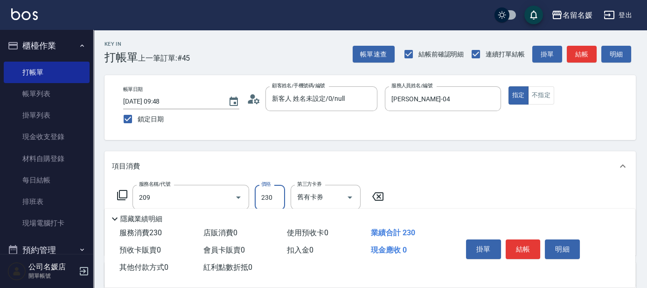
type input "洗髮券-(卡)230(209)"
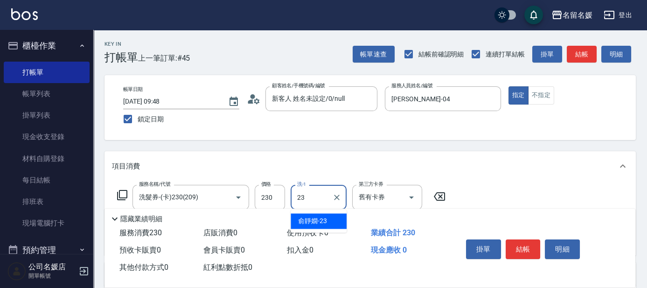
type input "俞靜嫺-23"
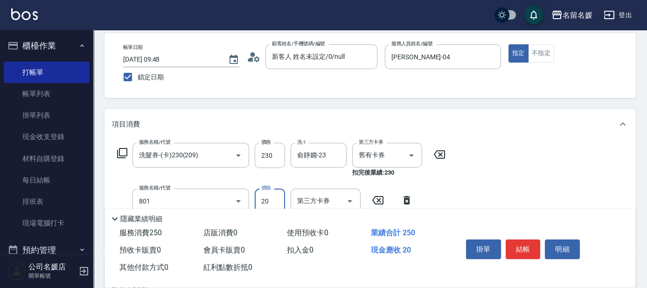
type input "潤絲(801)"
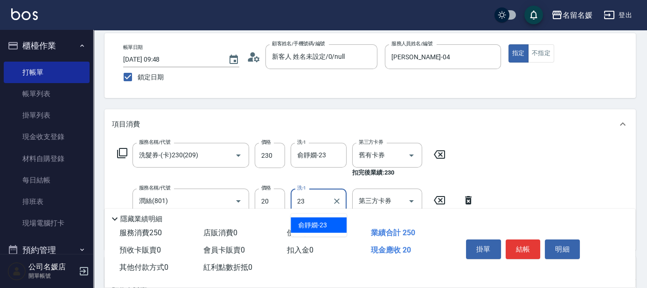
type input "俞靜嫺-23"
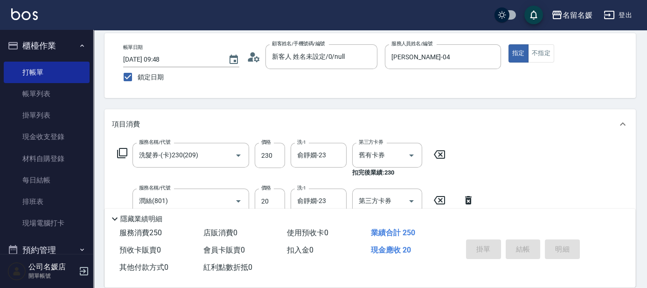
scroll to position [0, 0]
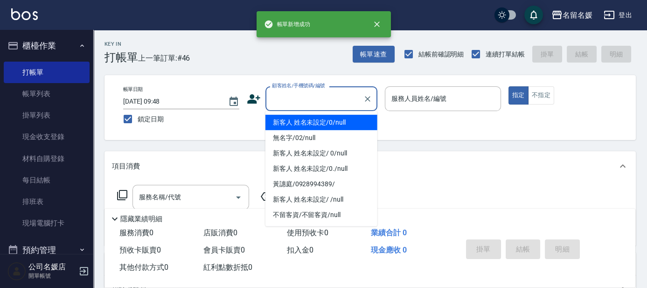
type input "新客人 姓名未設定/0/null"
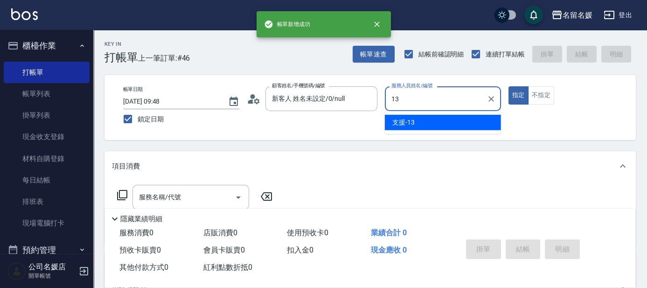
type input "支援-13"
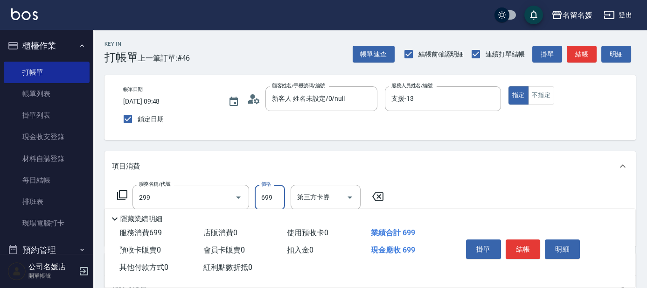
type input "滾珠洗髮699(299)"
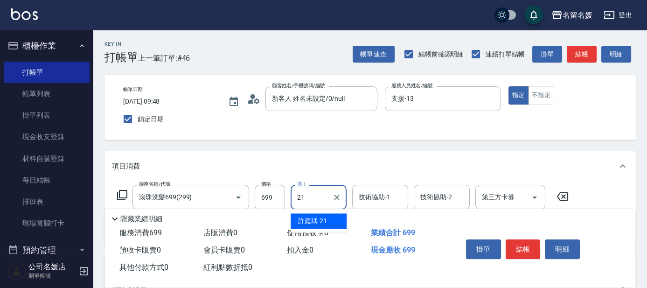
type input "21"
type input "2"
type input "[PERSON_NAME]-21"
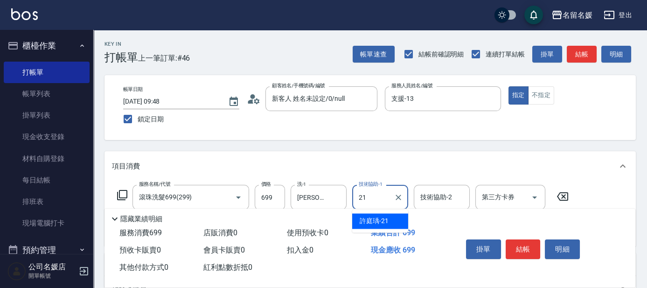
type input "[PERSON_NAME]-21"
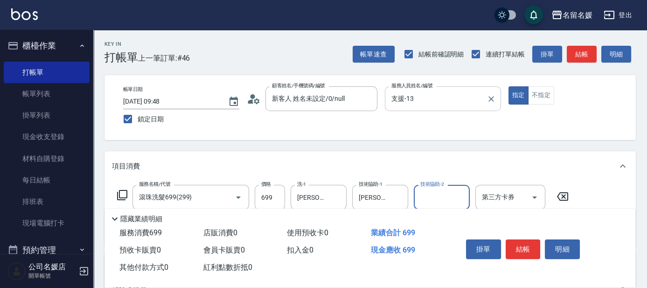
scroll to position [42, 0]
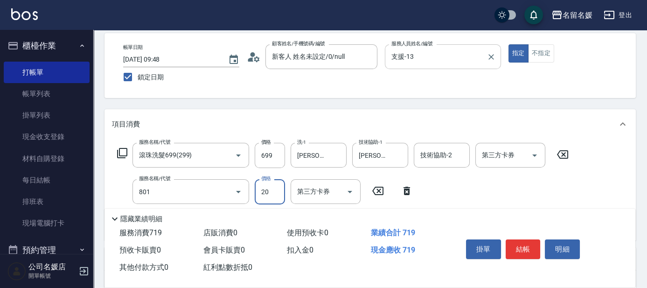
type input "潤絲(801)"
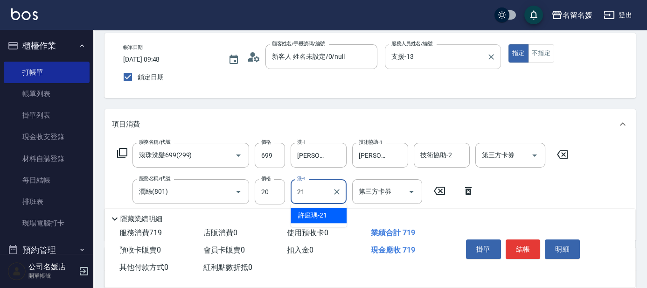
type input "[PERSON_NAME]-21"
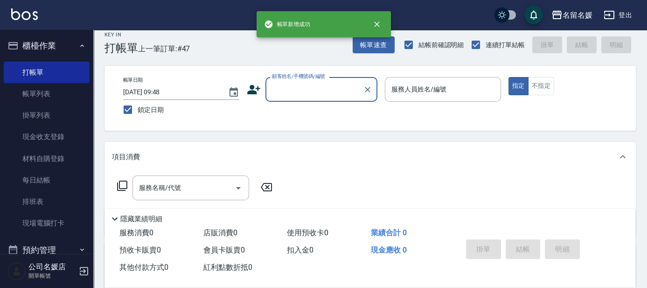
scroll to position [0, 0]
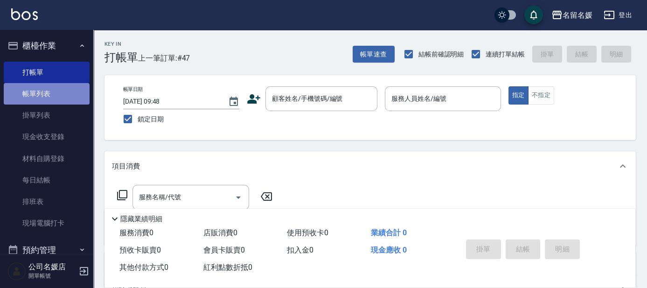
click at [49, 94] on link "帳單列表" at bounding box center [47, 93] width 86 height 21
drag, startPoint x: 49, startPoint y: 94, endPoint x: 13, endPoint y: 51, distance: 56.9
click at [53, 83] on link "帳單列表" at bounding box center [47, 93] width 86 height 21
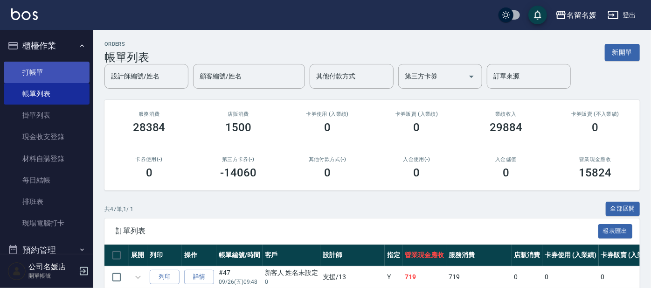
click at [49, 70] on link "打帳單" at bounding box center [47, 72] width 86 height 21
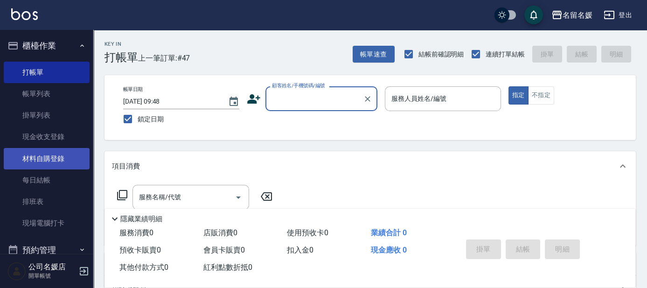
click at [65, 160] on link "材料自購登錄" at bounding box center [47, 158] width 86 height 21
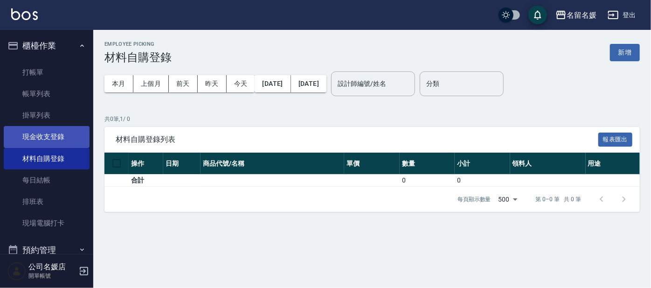
click at [70, 130] on link "現金收支登錄" at bounding box center [47, 136] width 86 height 21
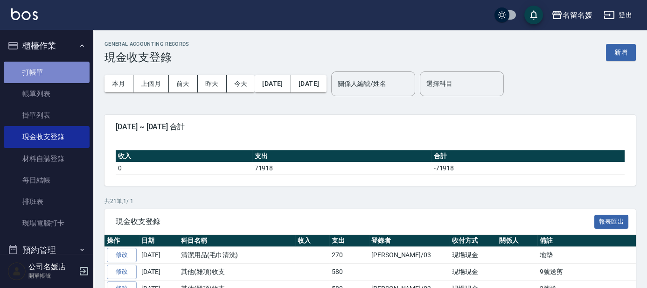
click at [62, 72] on link "打帳單" at bounding box center [47, 72] width 86 height 21
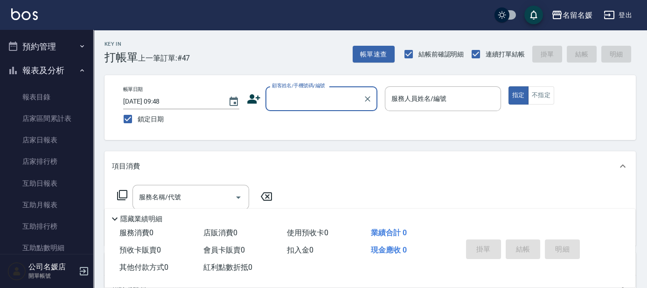
scroll to position [212, 0]
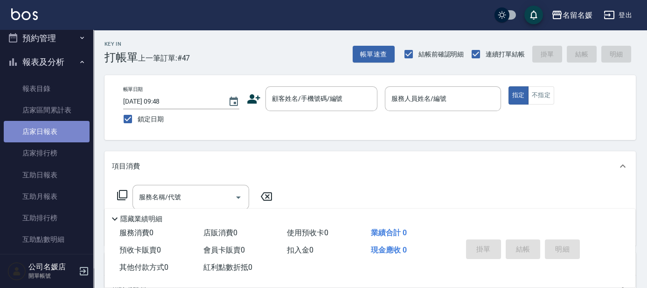
click at [72, 130] on link "店家日報表" at bounding box center [47, 131] width 86 height 21
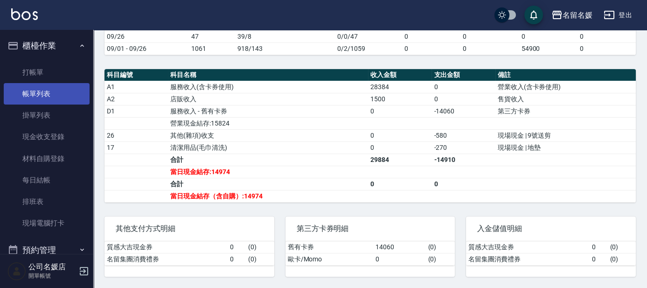
scroll to position [138, 0]
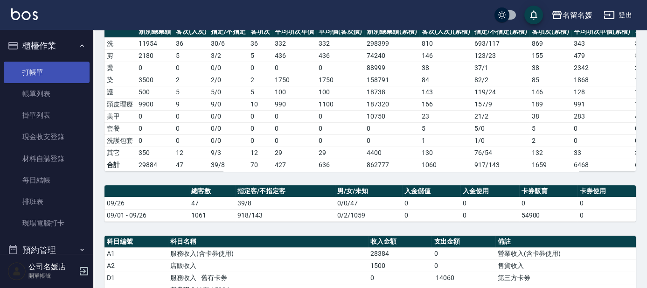
click at [63, 72] on link "打帳單" at bounding box center [47, 72] width 86 height 21
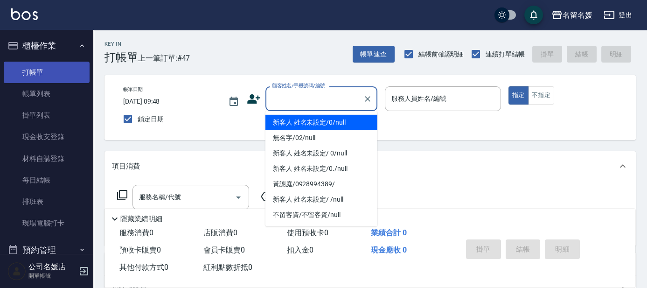
type input "新客人 姓名未設定/0/null"
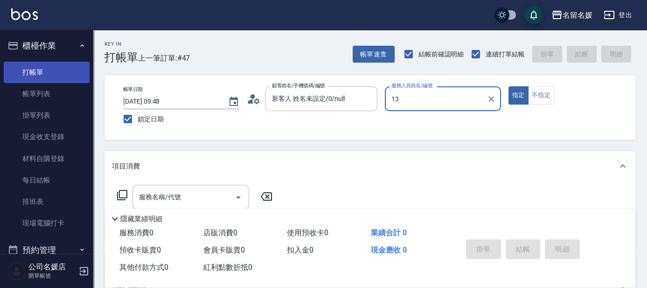
type input "13"
type button "true"
type input "支援-13"
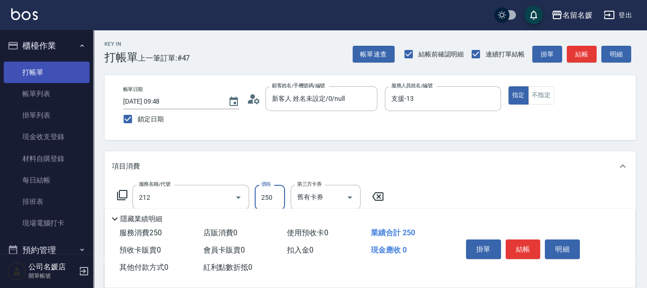
type input "洗髮券-(卡)250(212)"
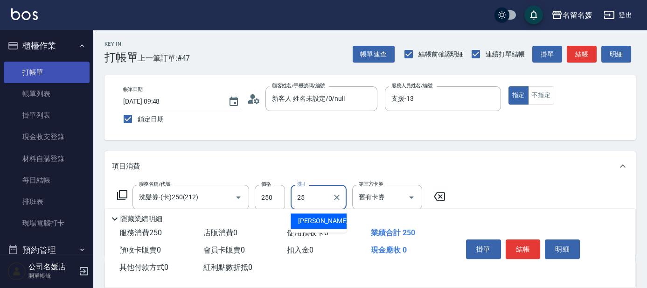
type input "[PERSON_NAME]-25"
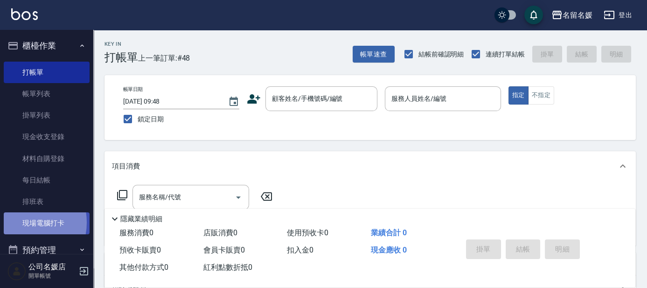
click at [23, 222] on link "現場電腦打卡" at bounding box center [47, 222] width 86 height 21
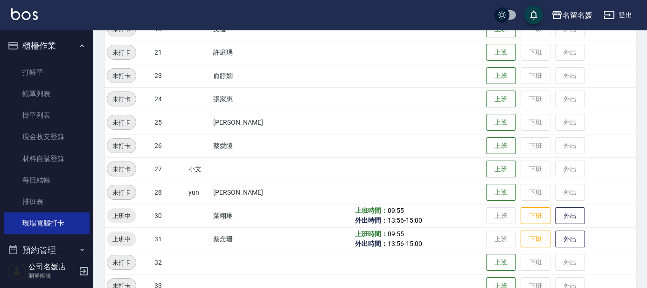
scroll to position [339, 0]
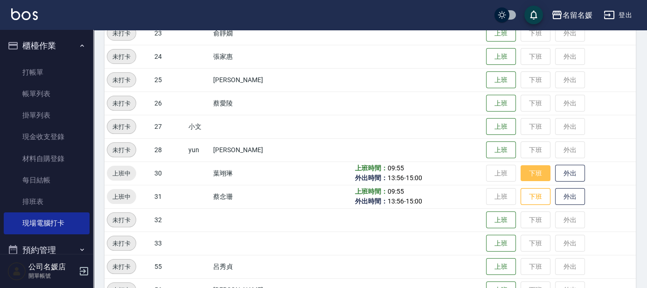
click at [521, 174] on button "下班" at bounding box center [536, 173] width 30 height 16
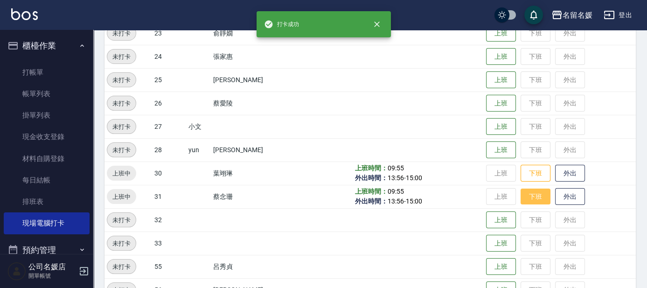
click at [521, 199] on button "下班" at bounding box center [536, 196] width 30 height 16
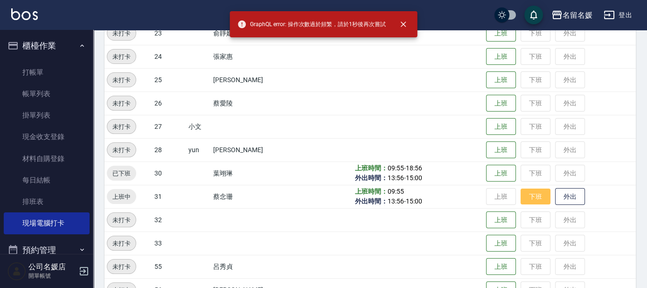
click at [521, 198] on button "下班" at bounding box center [536, 196] width 30 height 16
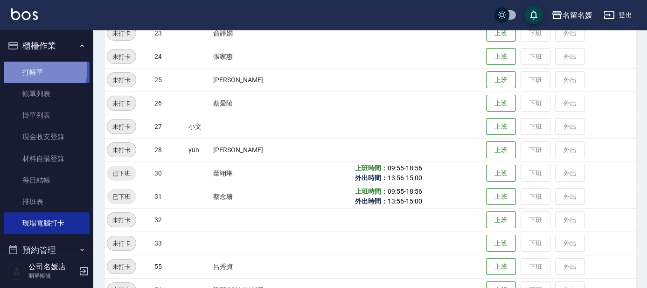
click at [14, 68] on link "打帳單" at bounding box center [47, 72] width 86 height 21
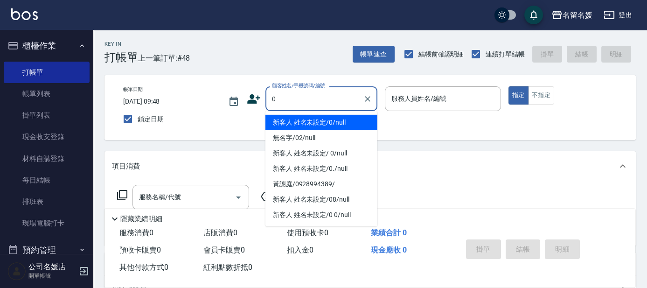
type input "新客人 姓名未設定/0/null"
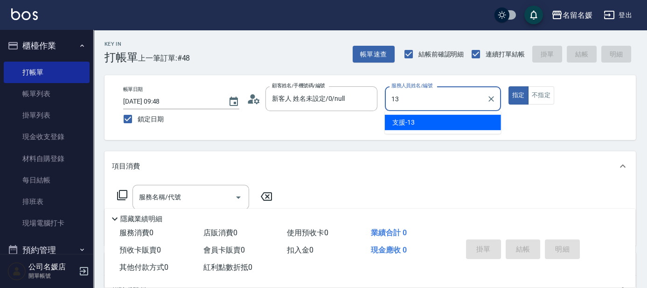
type input "支援-13"
type button "true"
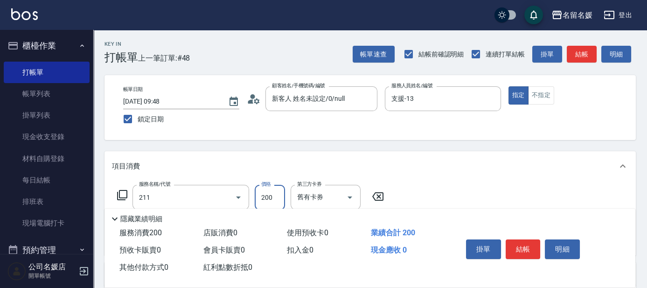
type input "洗髮券~名留200(211)"
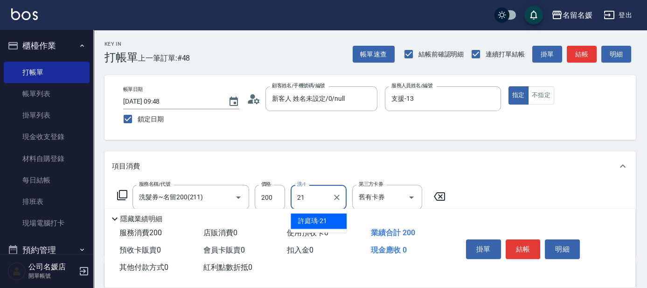
type input "[PERSON_NAME]-21"
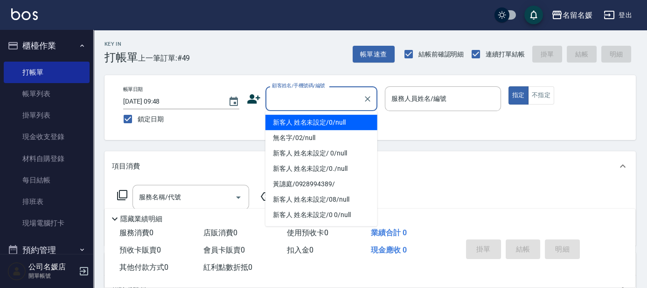
click at [300, 104] on input "顧客姓名/手機號碼/編號" at bounding box center [315, 98] width 90 height 16
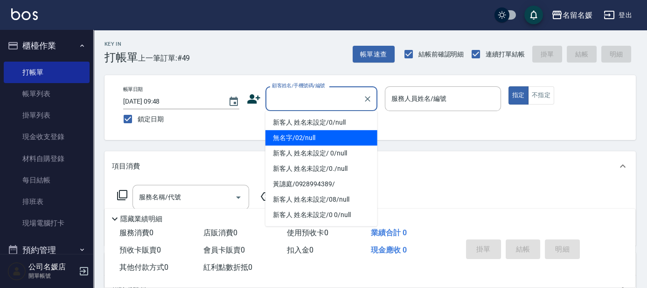
drag, startPoint x: 313, startPoint y: 138, endPoint x: 445, endPoint y: 97, distance: 137.7
click at [321, 134] on li "無名字/02/null" at bounding box center [321, 137] width 112 height 15
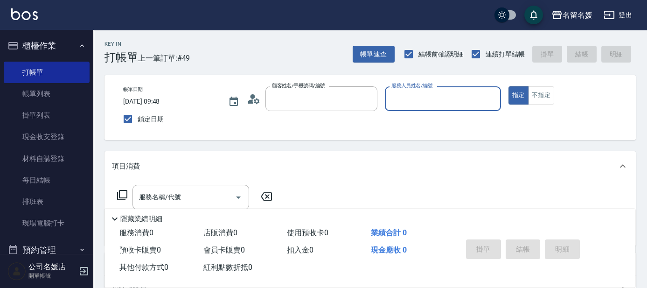
type input "無名字/02/null"
click at [432, 89] on label "服務人員姓名/編號" at bounding box center [411, 85] width 41 height 7
click at [445, 97] on input "服務人員姓名/編號" at bounding box center [443, 98] width 108 height 16
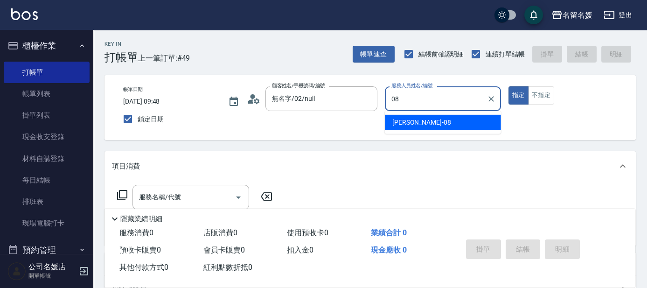
type input "[PERSON_NAME]-08"
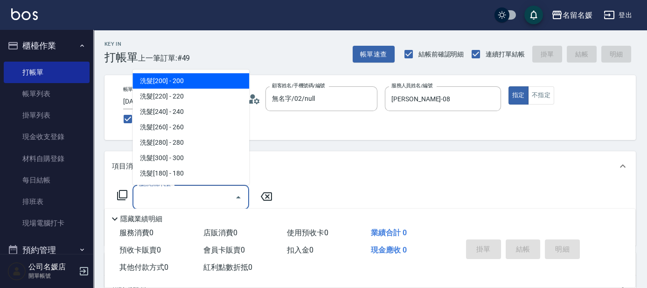
click at [212, 198] on input "服務名稱/代號" at bounding box center [184, 197] width 94 height 16
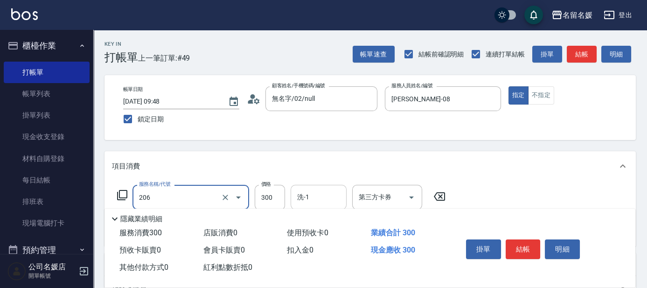
click at [326, 195] on input "洗-1" at bounding box center [319, 197] width 48 height 16
type input "洗髮[300](206)"
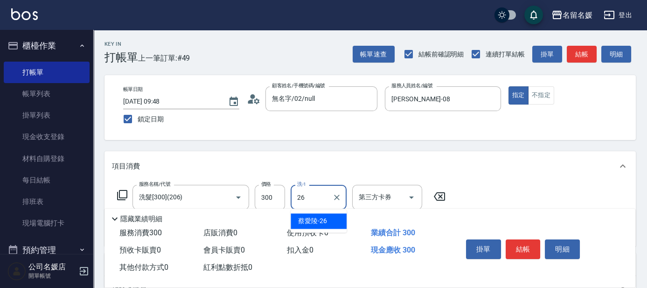
type input "[PERSON_NAME]-26"
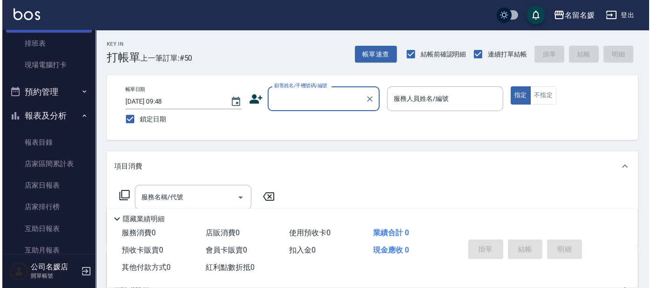
scroll to position [169, 0]
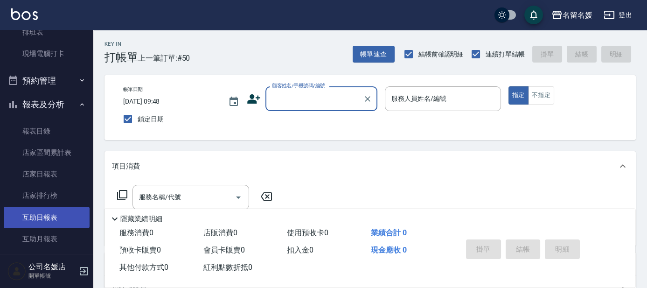
click at [61, 212] on link "互助日報表" at bounding box center [47, 217] width 86 height 21
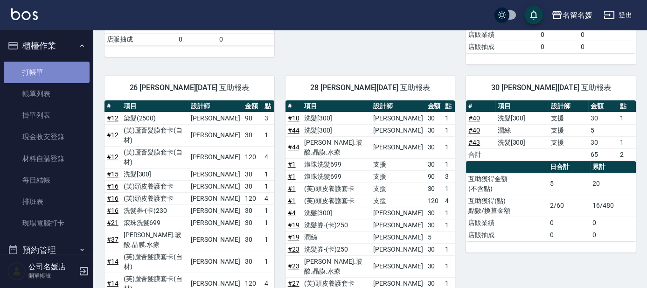
click at [57, 70] on link "打帳單" at bounding box center [47, 72] width 86 height 21
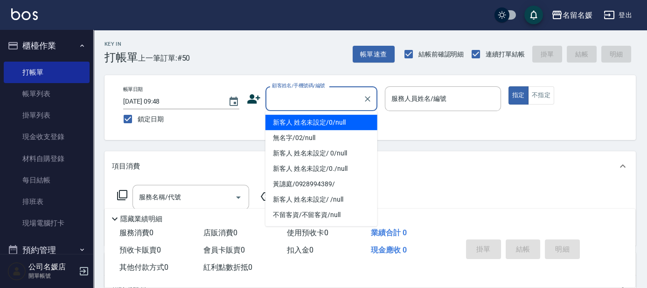
click at [306, 96] on input "顧客姓名/手機號碼/編號" at bounding box center [315, 98] width 90 height 16
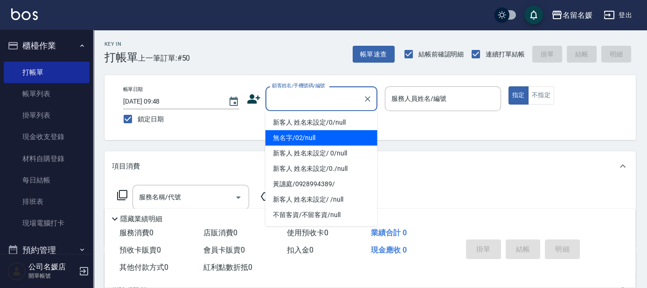
click at [343, 132] on li "無名字/02/null" at bounding box center [321, 137] width 112 height 15
type input "無名字/02/null"
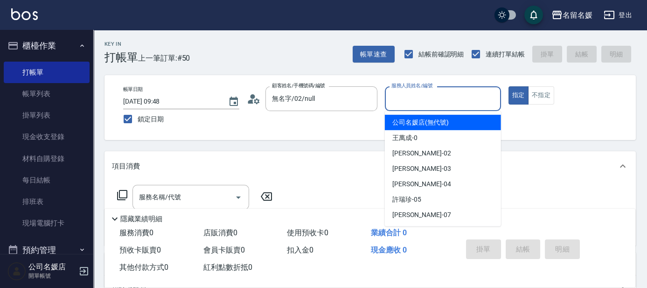
click at [450, 100] on input "服務人員姓名/編號" at bounding box center [443, 98] width 108 height 16
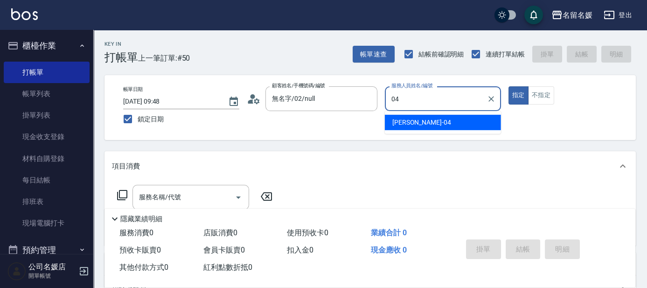
type input "[PERSON_NAME]-04"
type button "true"
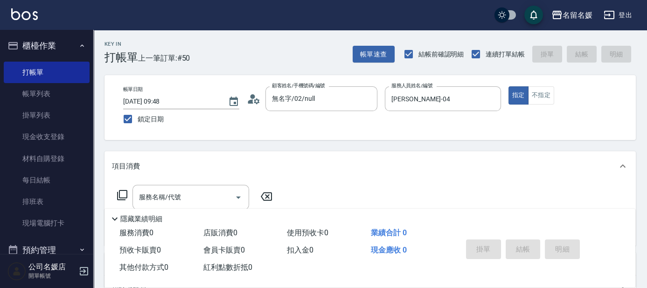
click at [125, 189] on icon at bounding box center [122, 194] width 11 height 11
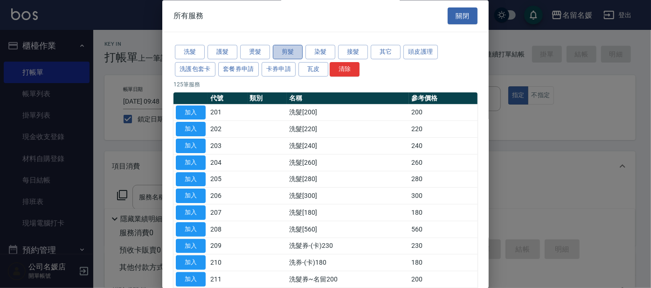
click at [295, 48] on button "剪髮" at bounding box center [288, 52] width 30 height 14
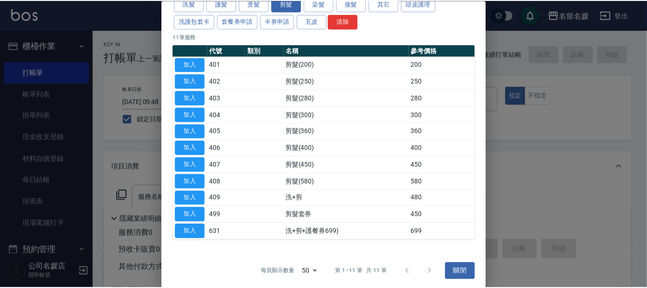
scroll to position [49, 0]
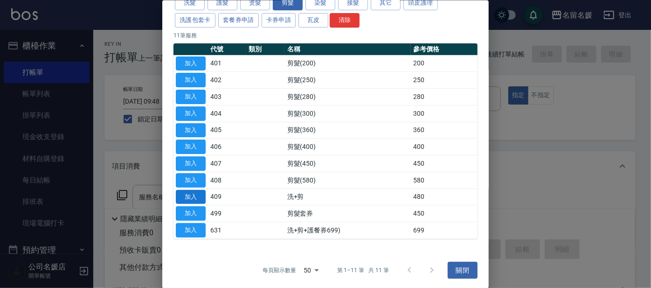
click at [189, 195] on button "加入" at bounding box center [191, 196] width 30 height 14
type input "洗+剪(409)"
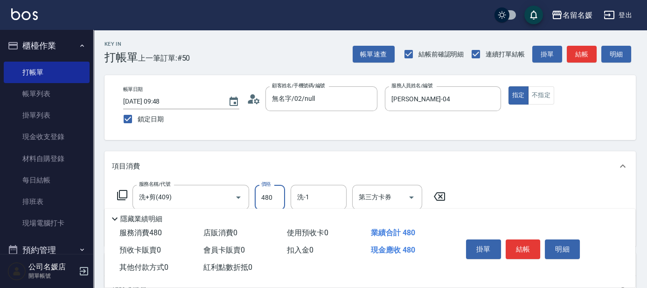
click at [280, 193] on input "480" at bounding box center [270, 197] width 30 height 25
type input "580"
click at [321, 189] on input "洗-1" at bounding box center [319, 197] width 48 height 16
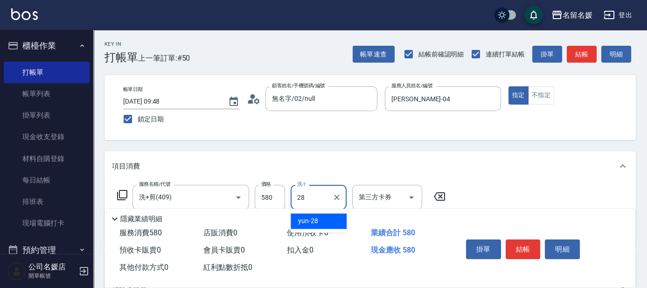
type input "yun-28"
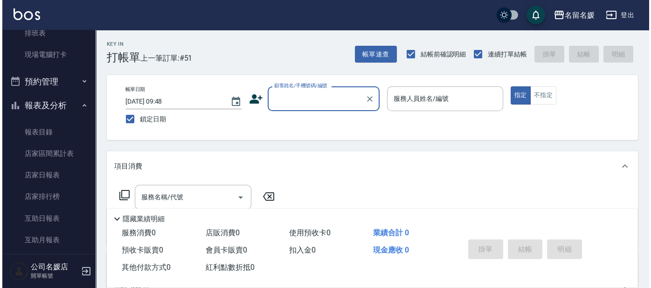
scroll to position [169, 0]
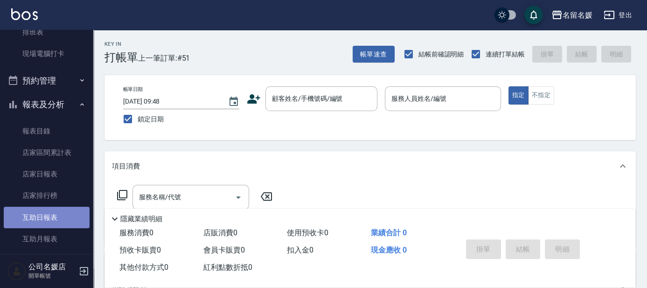
click at [61, 214] on link "互助日報表" at bounding box center [47, 217] width 86 height 21
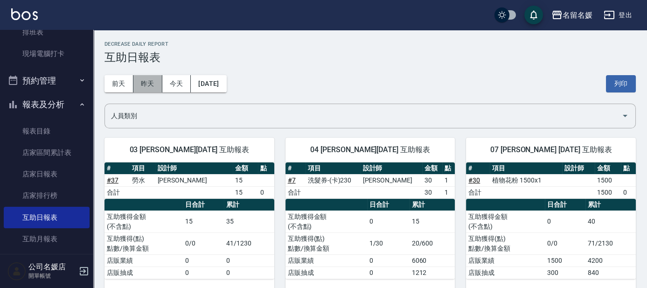
click at [146, 87] on button "昨天" at bounding box center [147, 83] width 29 height 17
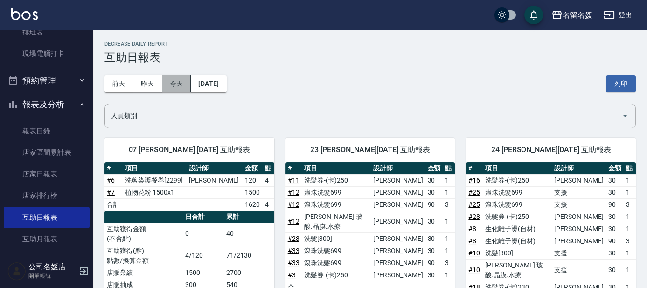
click at [181, 78] on button "今天" at bounding box center [176, 83] width 29 height 17
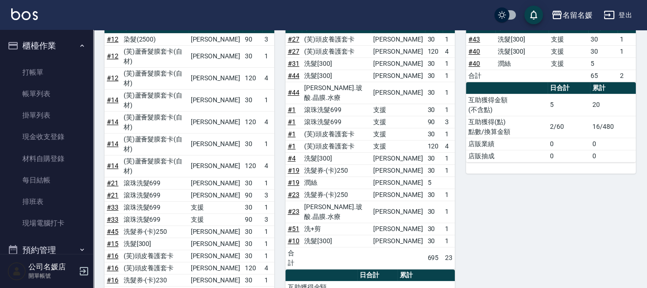
scroll to position [673, 0]
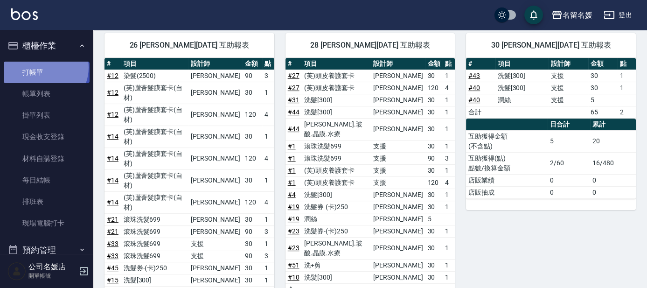
click at [42, 67] on link "打帳單" at bounding box center [47, 72] width 86 height 21
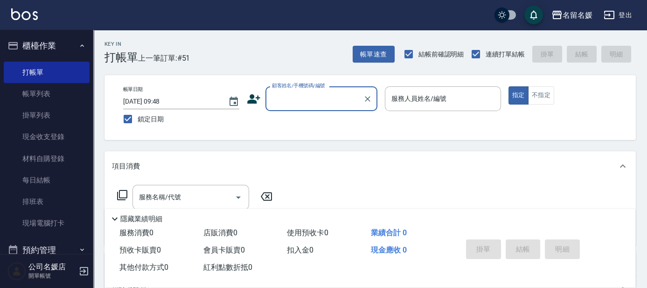
click at [323, 104] on input "顧客姓名/手機號碼/編號" at bounding box center [315, 98] width 90 height 16
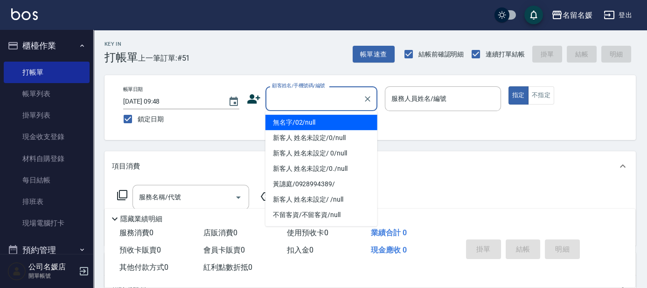
click at [333, 121] on li "無名字/02/null" at bounding box center [321, 122] width 112 height 15
type input "無名字/02/null"
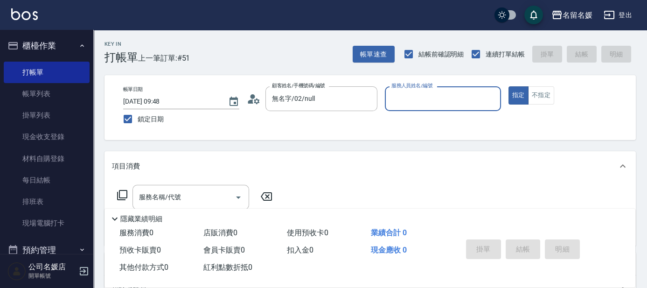
click at [413, 103] on input "服務人員姓名/編號" at bounding box center [443, 98] width 108 height 16
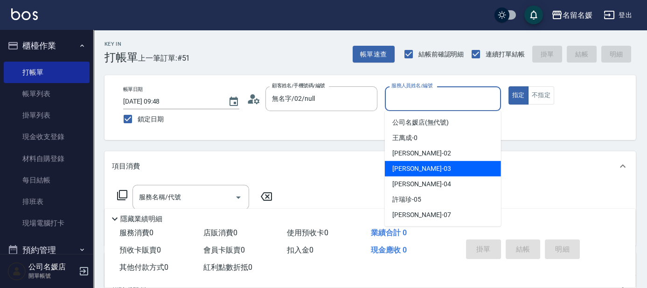
click at [419, 162] on div "[PERSON_NAME]-03" at bounding box center [443, 168] width 116 height 15
type input "[PERSON_NAME]-03"
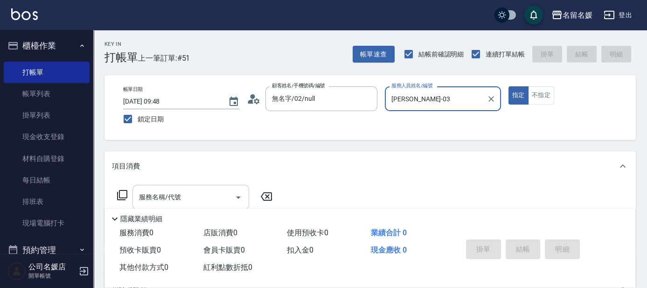
click at [174, 191] on div "服務名稱/代號 服務名稱/代號" at bounding box center [190, 197] width 117 height 25
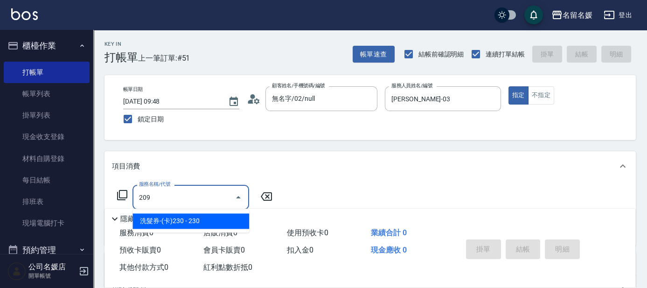
click at [180, 217] on span "洗髮券-(卡)230 - 230" at bounding box center [190, 220] width 117 height 15
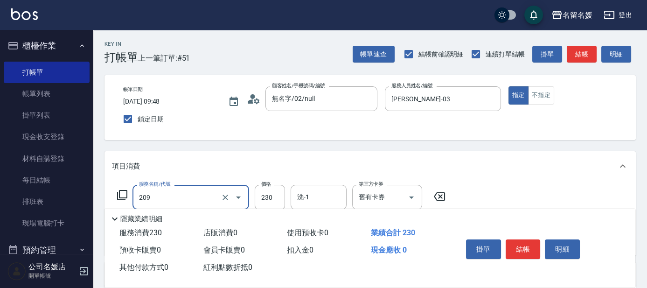
click at [177, 196] on input "209" at bounding box center [178, 197] width 82 height 16
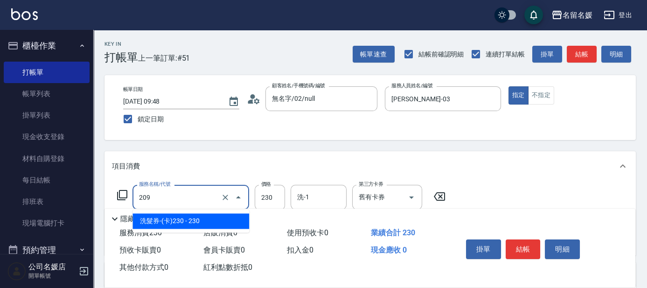
click at [207, 219] on span "洗髮券-(卡)230 - 230" at bounding box center [190, 220] width 117 height 15
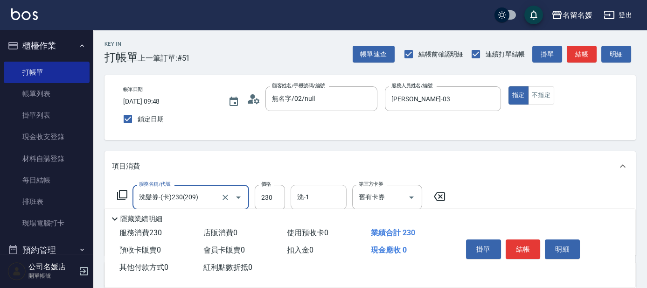
type input "洗髮券-(卡)230(209)"
click at [316, 197] on input "洗-1" at bounding box center [319, 197] width 48 height 16
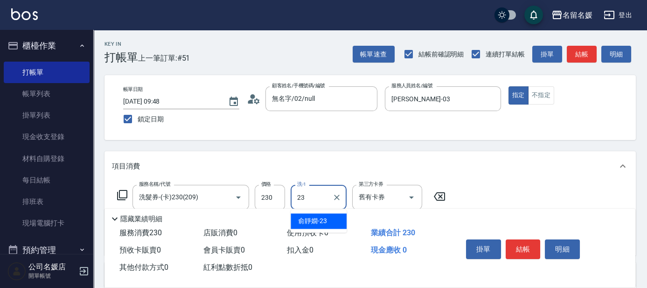
click at [308, 219] on span "[PERSON_NAME]-23" at bounding box center [312, 221] width 29 height 10
type input "俞靜嫺-23"
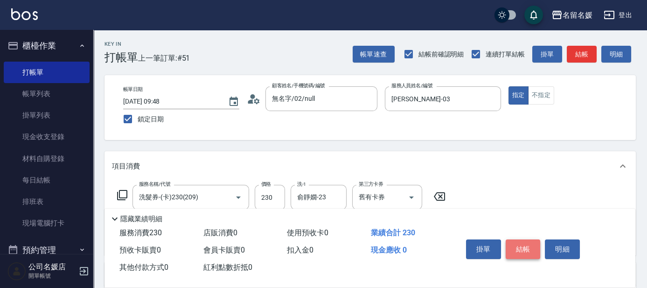
click at [527, 240] on button "結帳" at bounding box center [523, 249] width 35 height 20
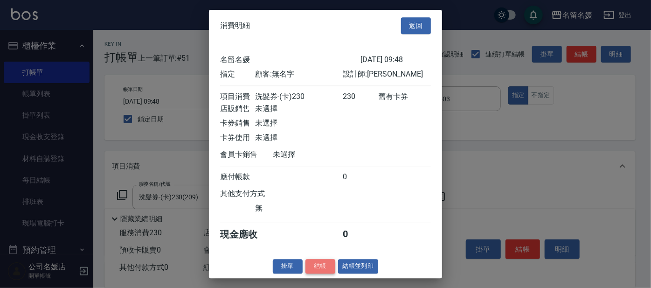
click at [310, 270] on button "結帳" at bounding box center [321, 266] width 30 height 14
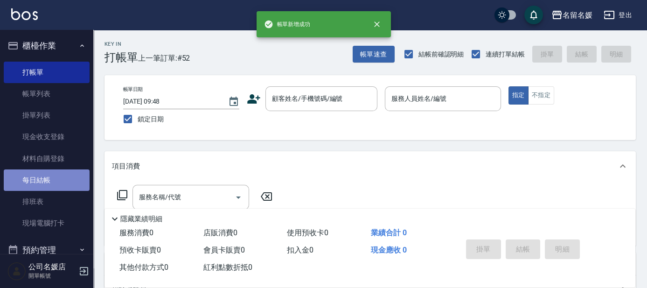
click at [58, 181] on link "每日結帳" at bounding box center [47, 179] width 86 height 21
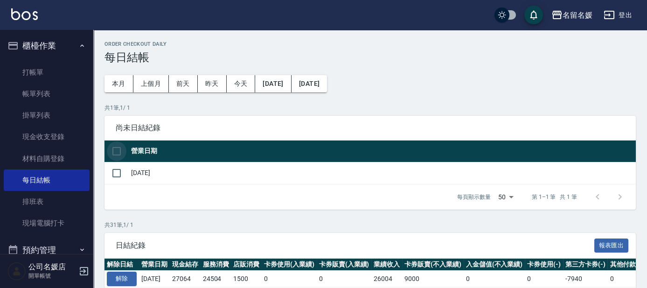
click at [116, 148] on input "checkbox" at bounding box center [117, 151] width 20 height 20
checkbox input "true"
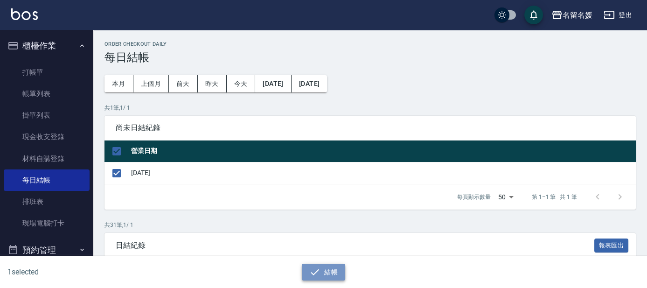
click at [337, 271] on button "結帳" at bounding box center [323, 272] width 43 height 17
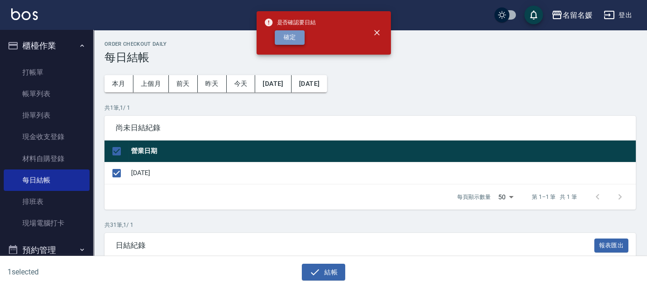
click at [292, 39] on button "確定" at bounding box center [290, 37] width 30 height 14
checkbox input "false"
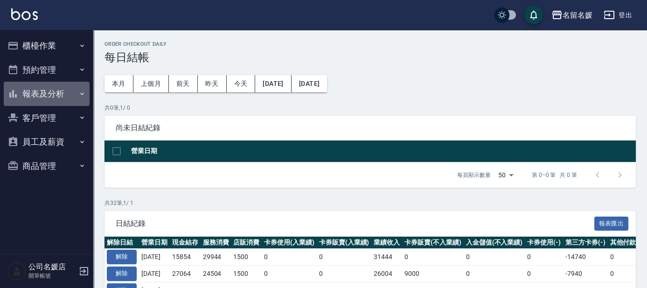
click at [37, 92] on button "報表及分析" at bounding box center [47, 94] width 86 height 24
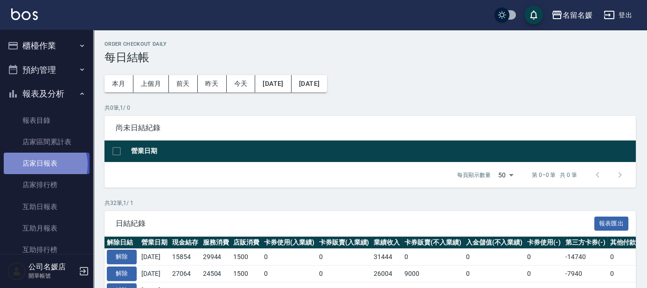
click at [42, 164] on link "店家日報表" at bounding box center [47, 163] width 86 height 21
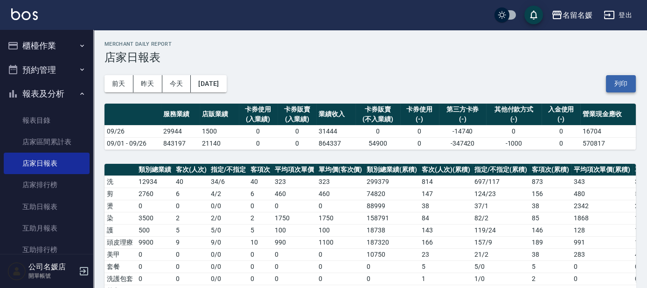
click at [619, 77] on button "列印" at bounding box center [621, 83] width 30 height 17
click at [26, 206] on link "互助日報表" at bounding box center [47, 206] width 86 height 21
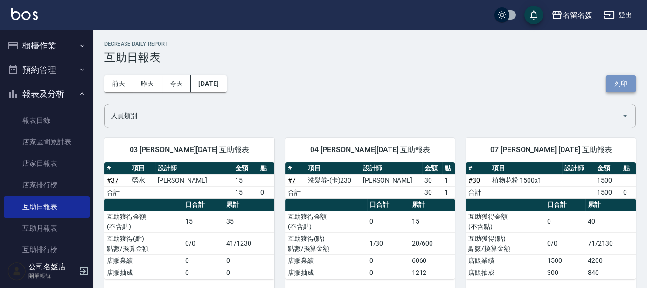
click at [619, 84] on button "列印" at bounding box center [621, 83] width 30 height 17
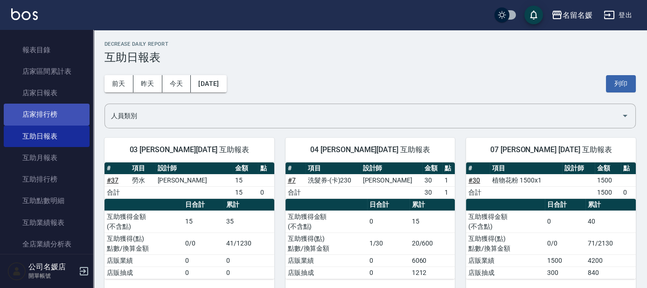
scroll to position [127, 0]
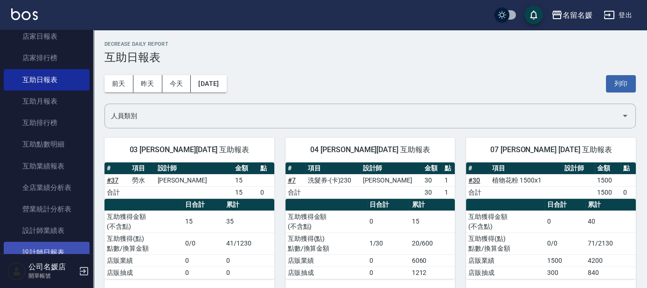
click at [58, 253] on link "設計師日報表" at bounding box center [47, 252] width 86 height 21
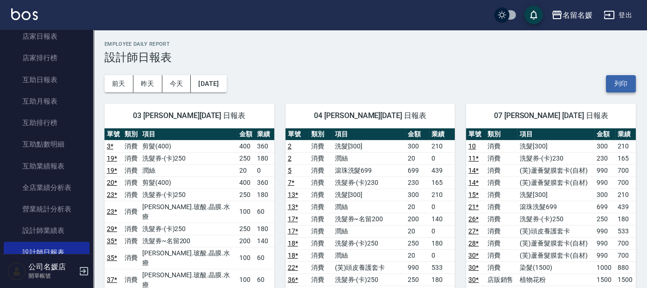
click at [616, 84] on button "列印" at bounding box center [621, 83] width 30 height 17
